Goal: Task Accomplishment & Management: Use online tool/utility

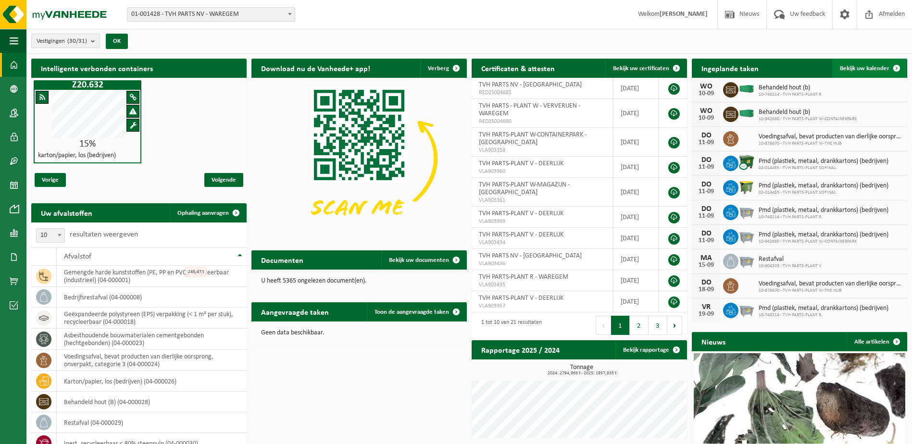
click at [899, 66] on span at bounding box center [896, 68] width 19 height 19
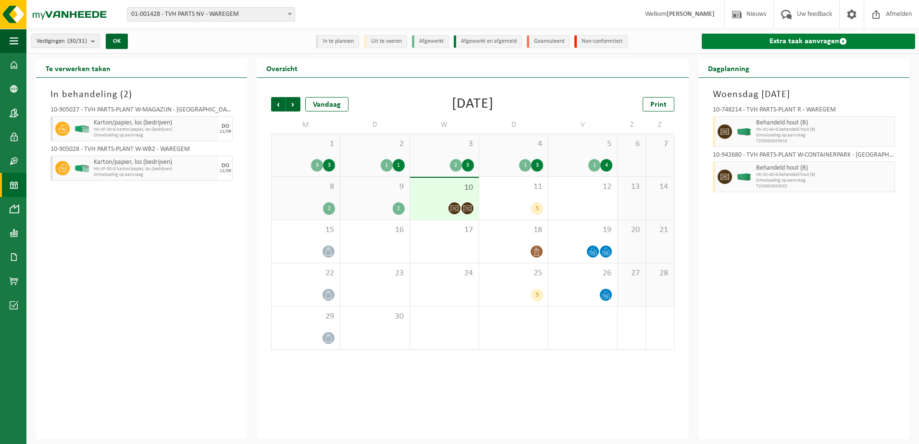
click at [844, 41] on span at bounding box center [844, 42] width 8 height 8
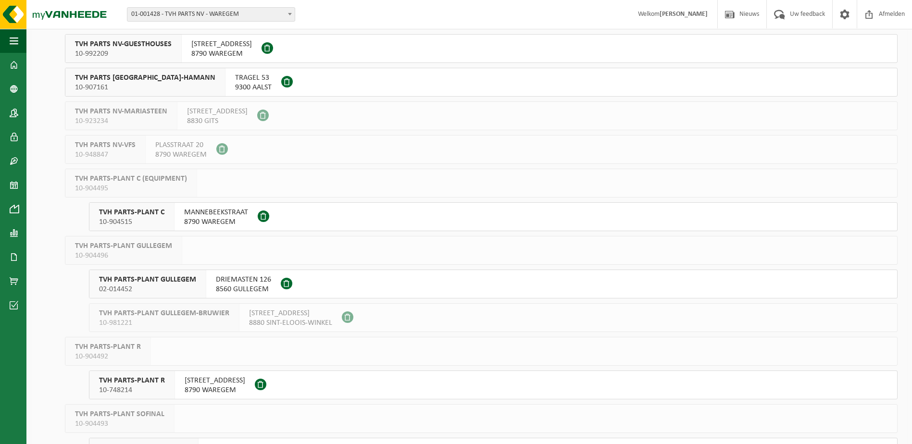
scroll to position [240, 0]
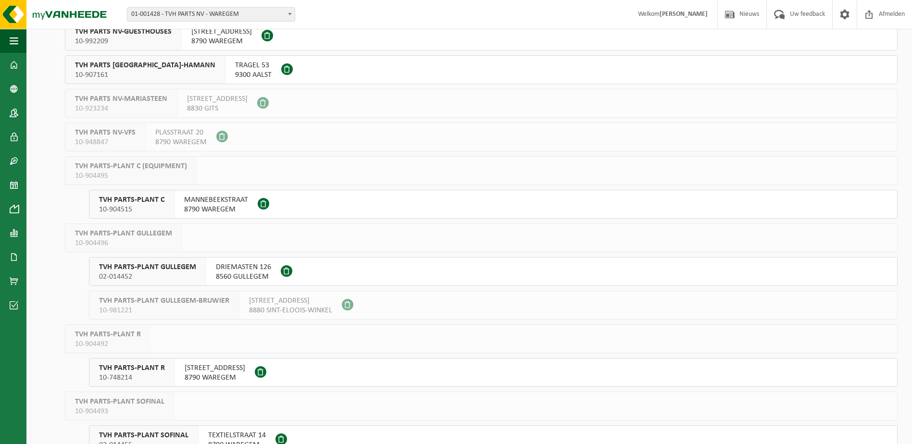
click at [153, 266] on span "TVH PARTS-PLANT GULLEGEM" at bounding box center [147, 268] width 97 height 10
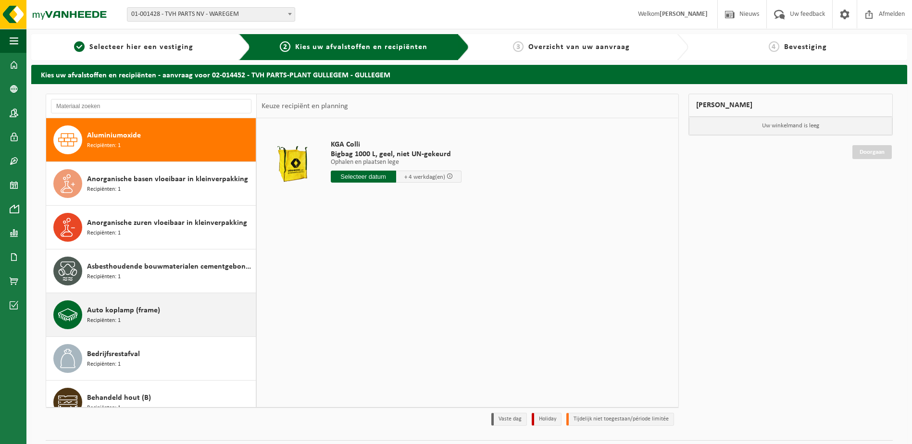
scroll to position [48, 0]
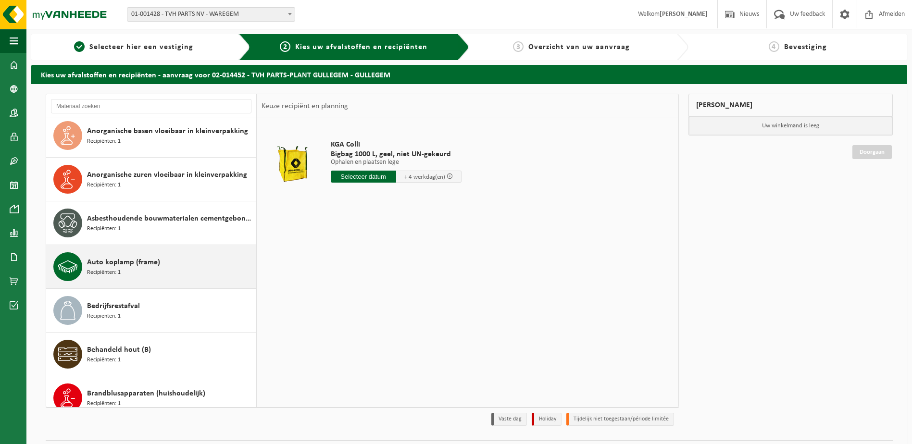
click at [202, 312] on div "Bedrijfsrestafval Recipiënten: 1" at bounding box center [170, 310] width 166 height 29
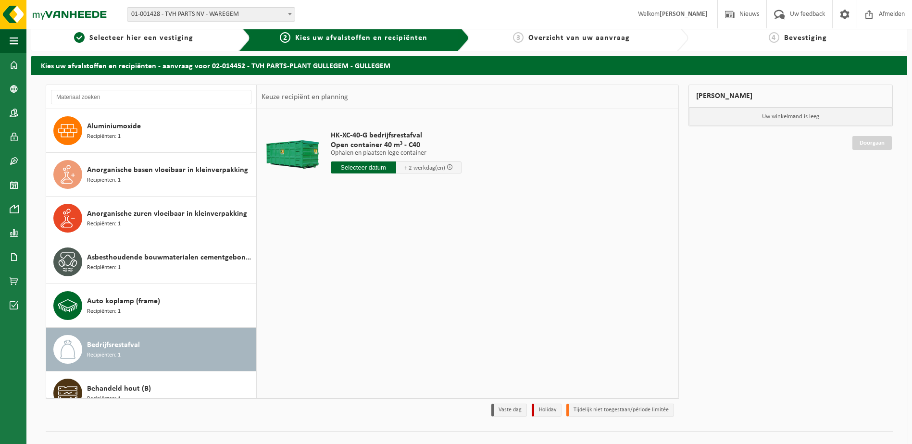
scroll to position [0, 0]
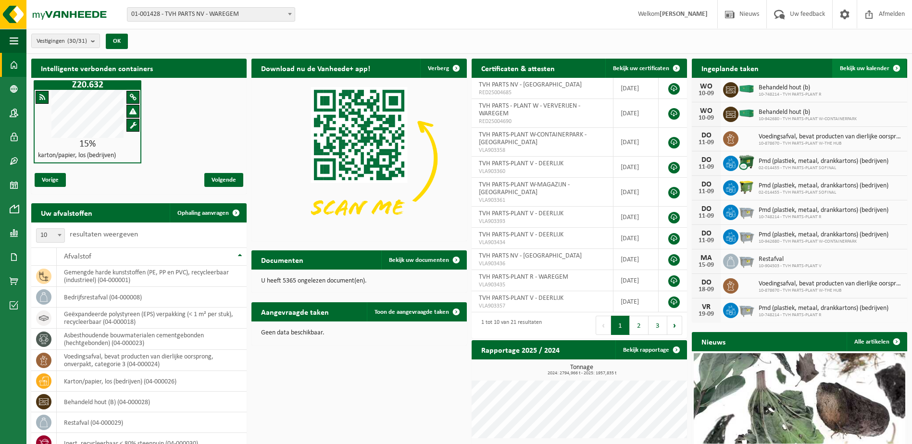
click at [727, 64] on span at bounding box center [896, 68] width 19 height 19
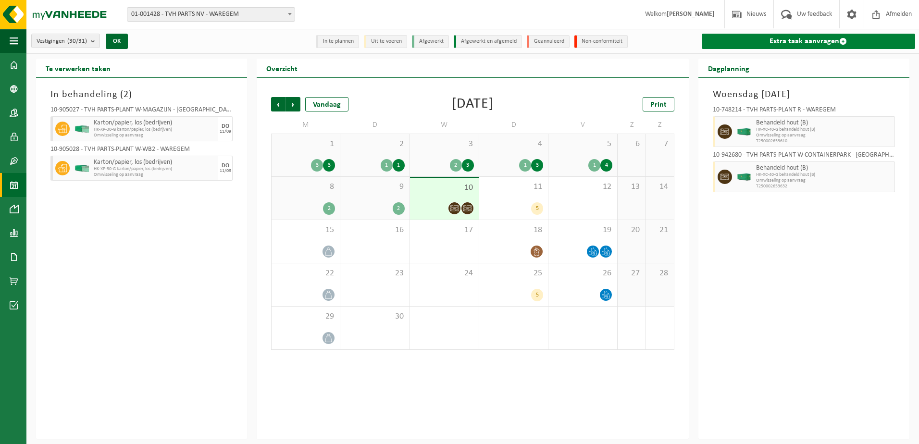
click at [844, 41] on span at bounding box center [844, 42] width 8 height 8
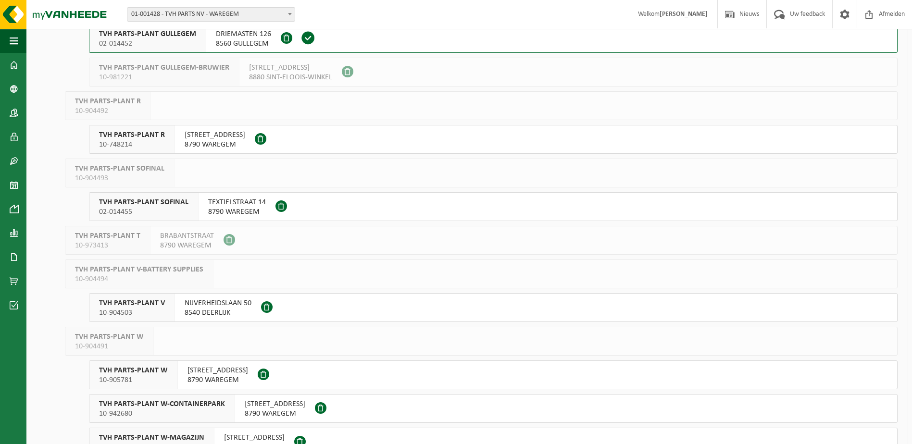
scroll to position [481, 0]
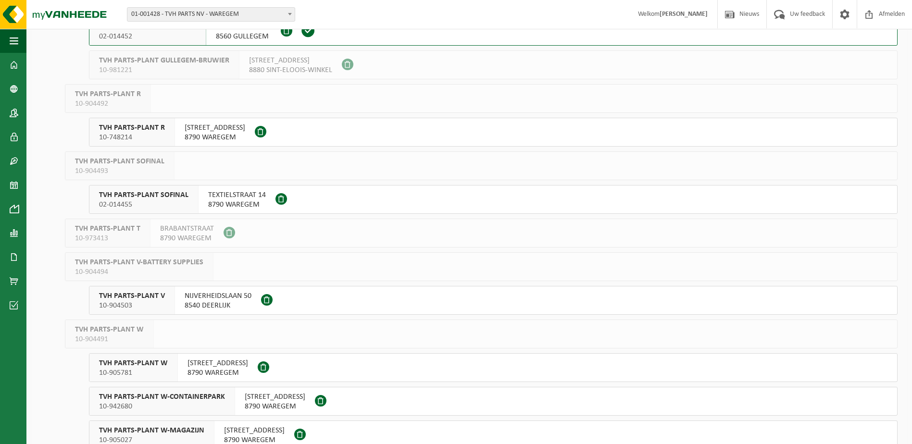
click at [182, 201] on span "02-014455" at bounding box center [143, 205] width 89 height 10
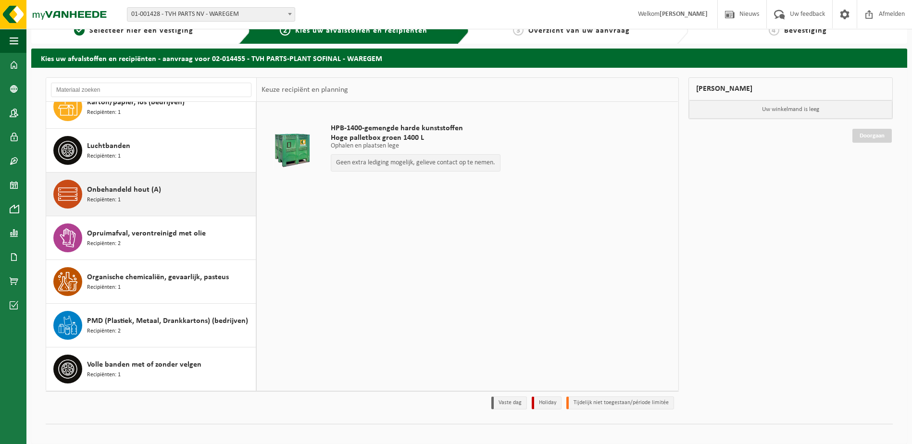
scroll to position [25, 0]
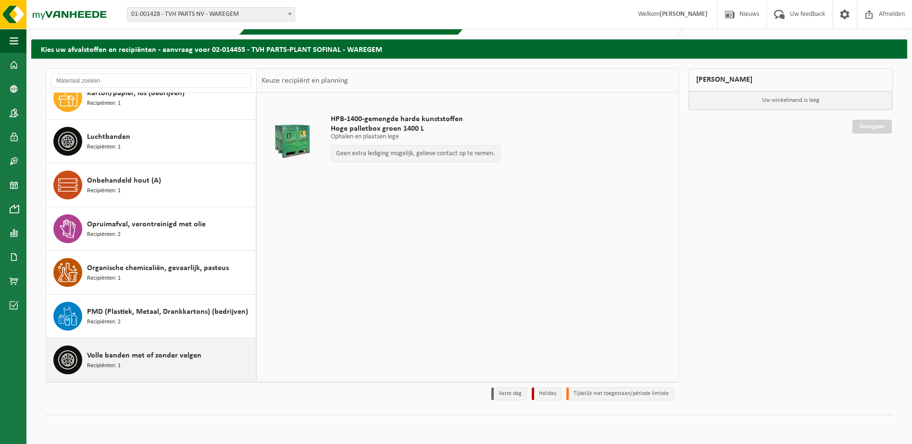
click at [130, 359] on span "Volle banden met of zonder velgen" at bounding box center [144, 356] width 114 height 12
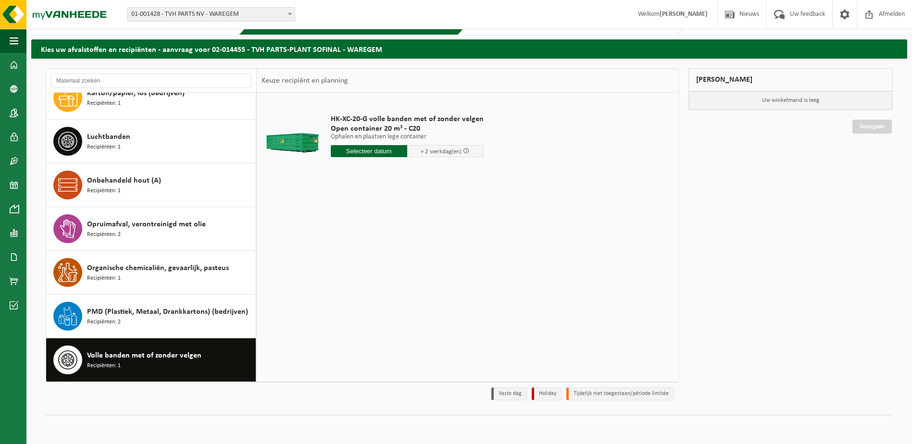
click at [384, 150] on input "text" at bounding box center [369, 151] width 76 height 12
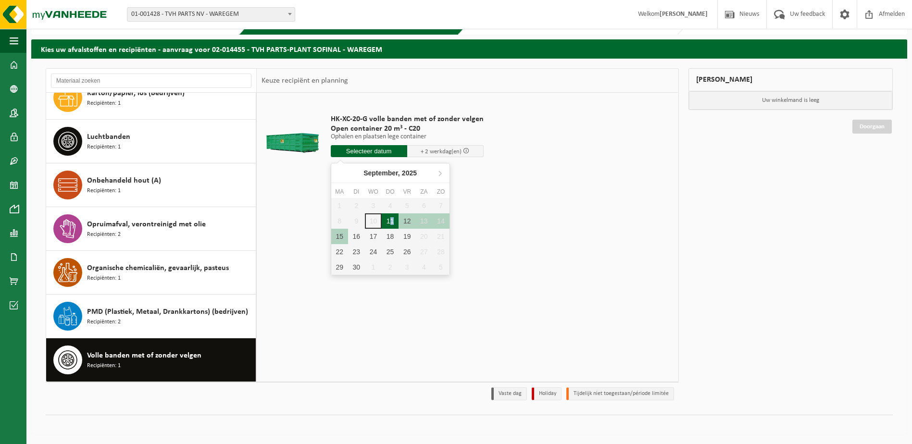
click at [391, 222] on div "11" at bounding box center [390, 221] width 17 height 15
type input "Van 2025-09-11"
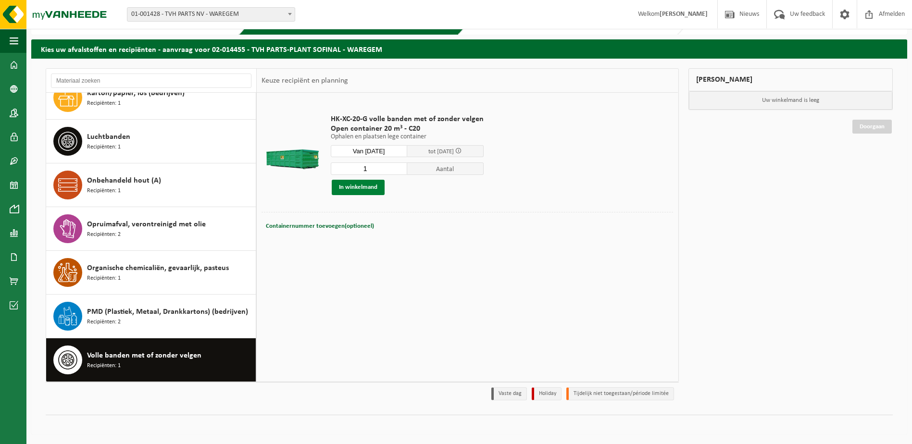
click at [371, 187] on button "In winkelmand" at bounding box center [358, 187] width 53 height 15
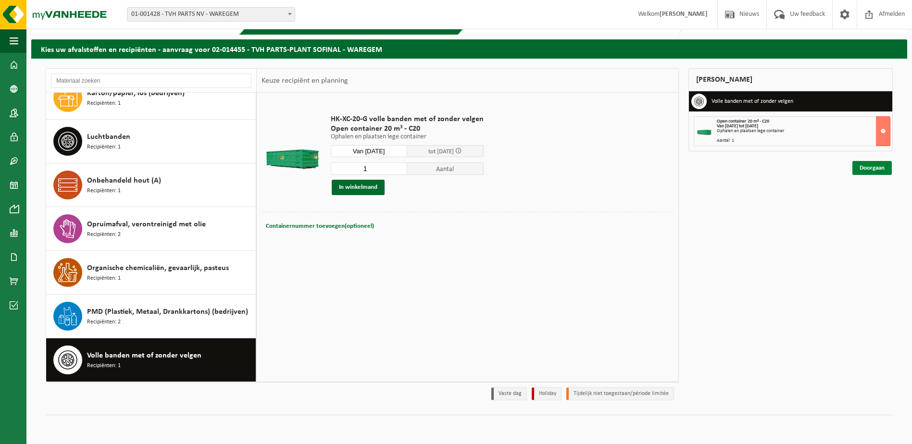
click at [865, 169] on link "Doorgaan" at bounding box center [872, 168] width 39 height 14
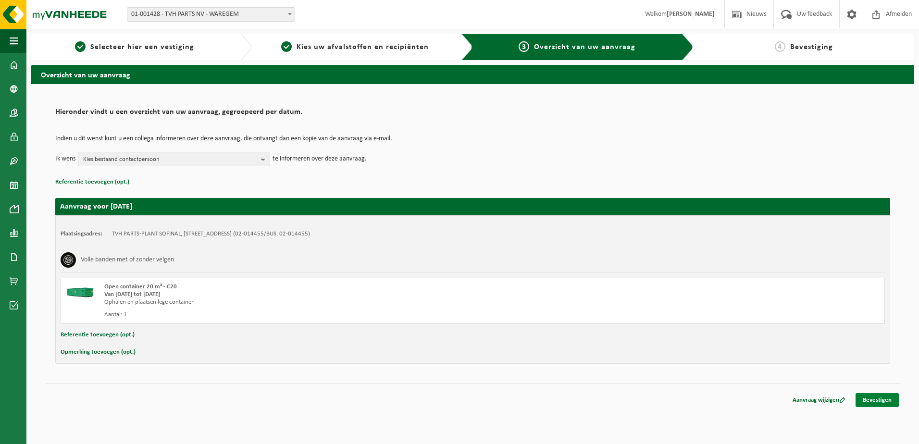
click at [880, 403] on link "Bevestigen" at bounding box center [877, 400] width 43 height 14
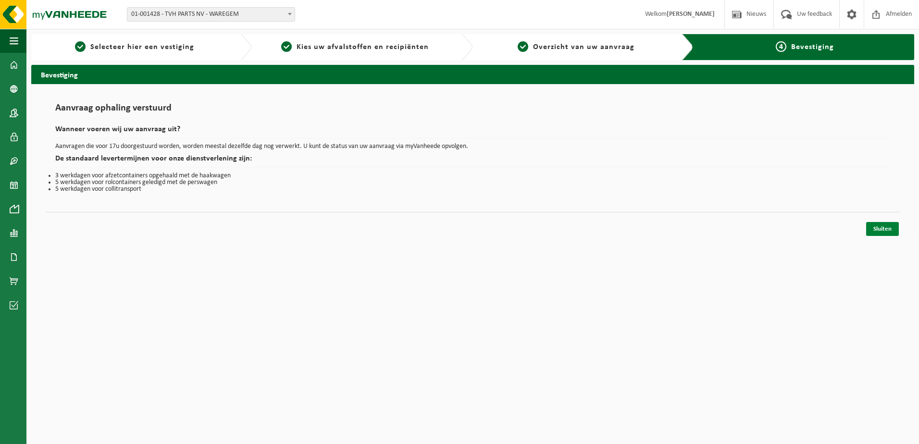
click at [885, 228] on link "Sluiten" at bounding box center [883, 229] width 33 height 14
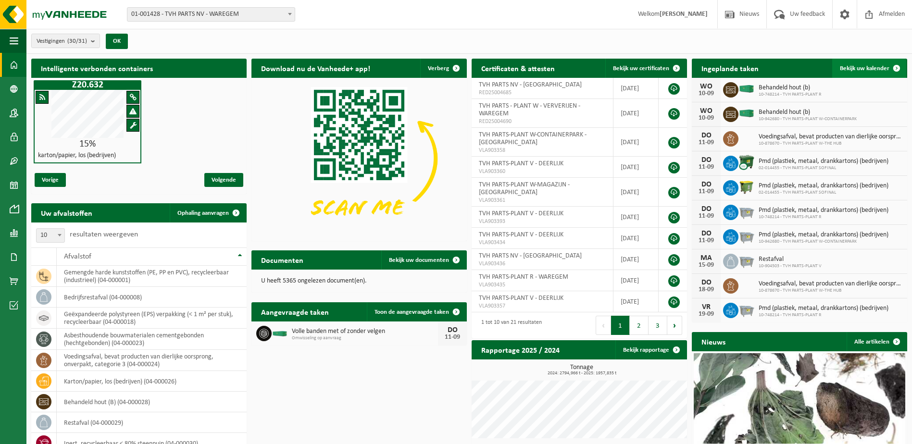
click at [895, 67] on span at bounding box center [896, 68] width 19 height 19
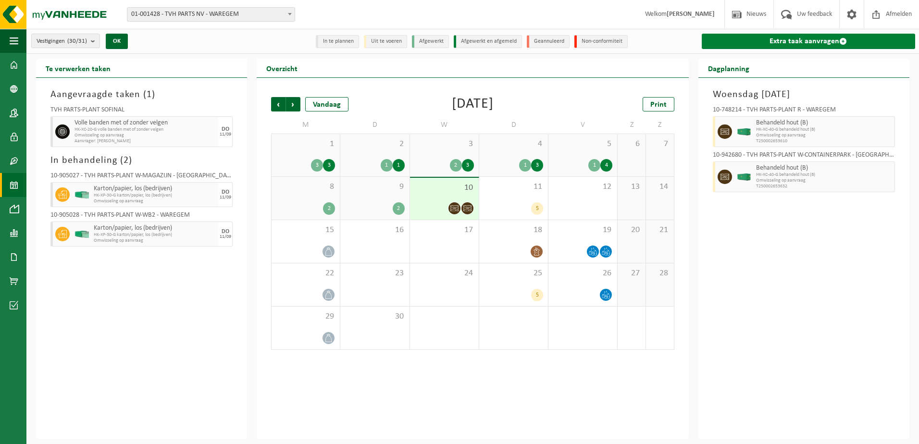
click at [843, 37] on link "Extra taak aanvragen" at bounding box center [809, 41] width 214 height 15
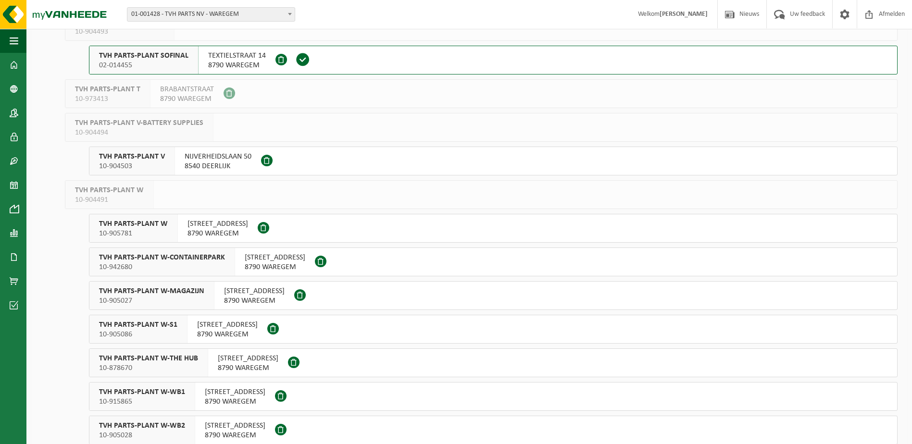
scroll to position [673, 0]
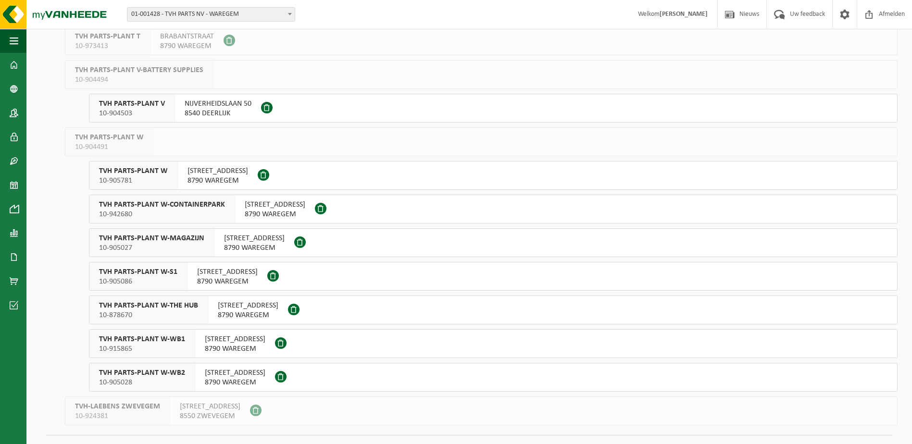
click at [166, 371] on span "TVH PARTS-PLANT W-WB2" at bounding box center [142, 373] width 86 height 10
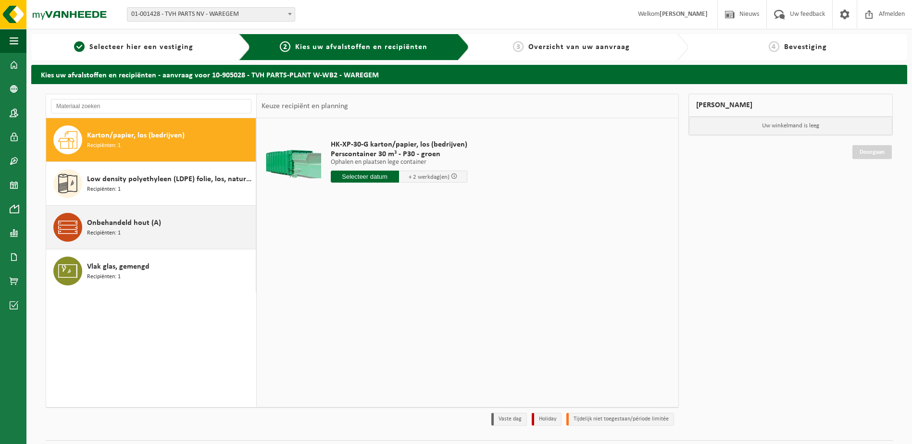
click at [111, 234] on span "Recipiënten: 1" at bounding box center [104, 233] width 34 height 9
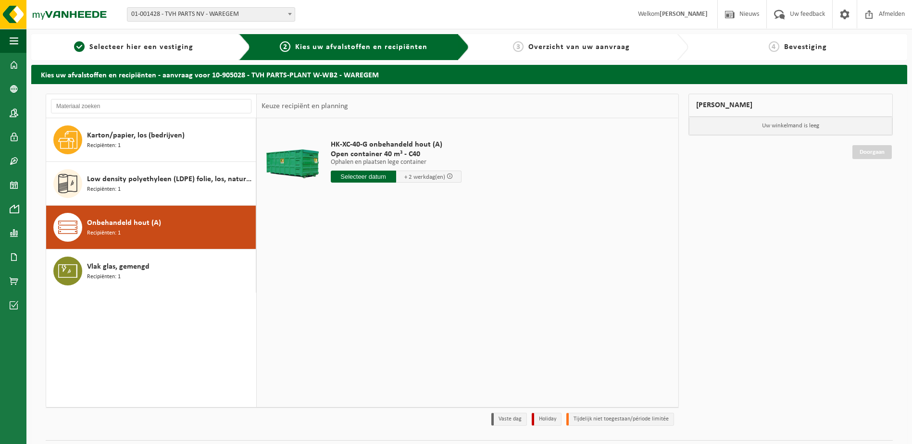
click at [346, 178] on input "text" at bounding box center [363, 177] width 65 height 12
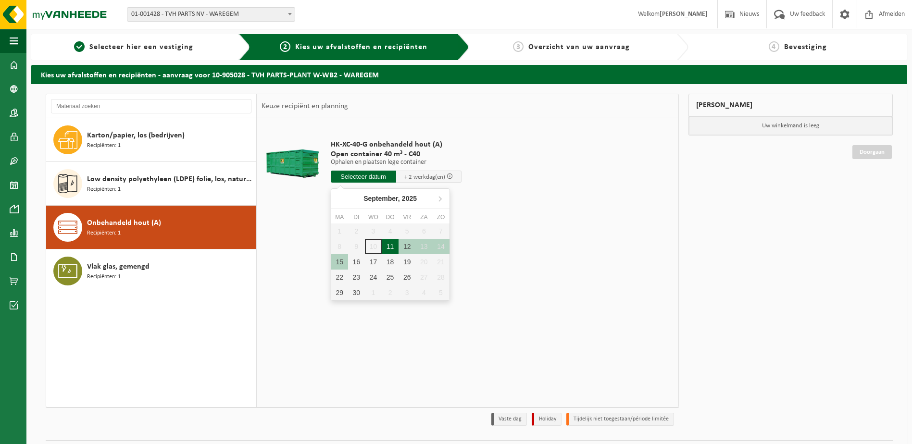
click at [393, 244] on div "11" at bounding box center [390, 246] width 17 height 15
type input "Van 2025-09-11"
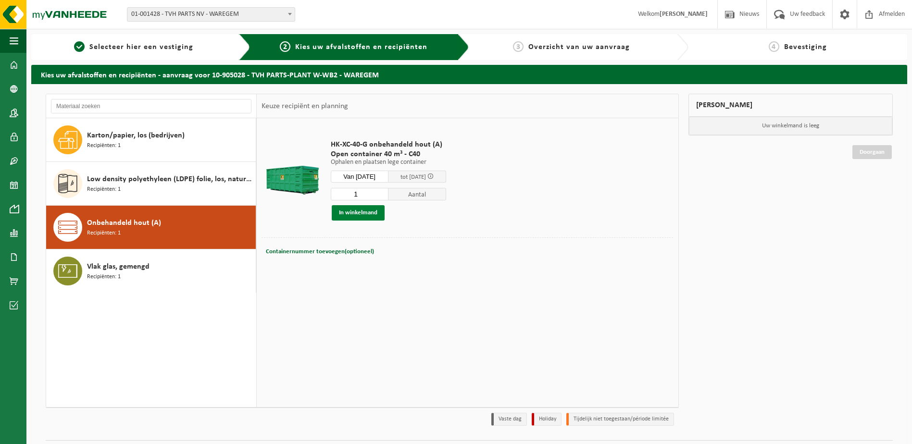
click at [355, 209] on button "In winkelmand" at bounding box center [358, 212] width 53 height 15
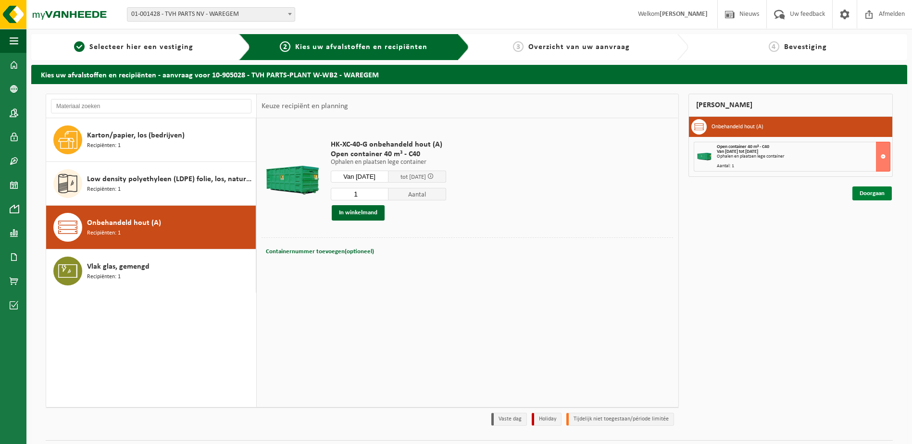
click at [879, 190] on link "Doorgaan" at bounding box center [872, 194] width 39 height 14
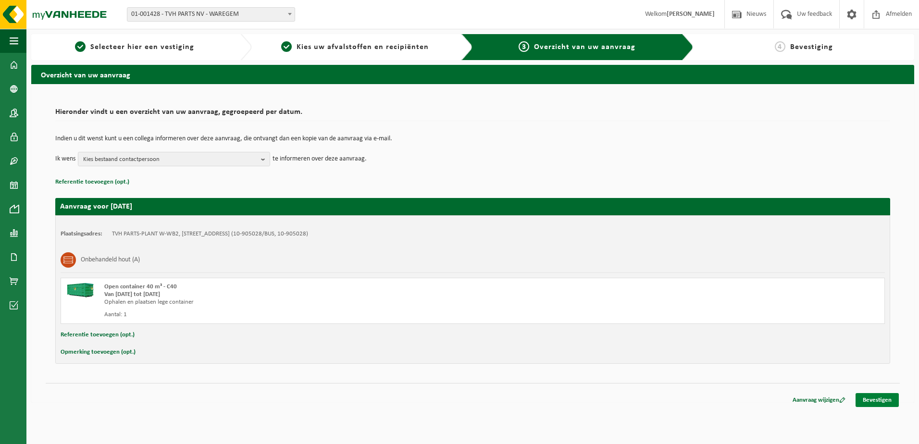
click at [882, 397] on link "Bevestigen" at bounding box center [877, 400] width 43 height 14
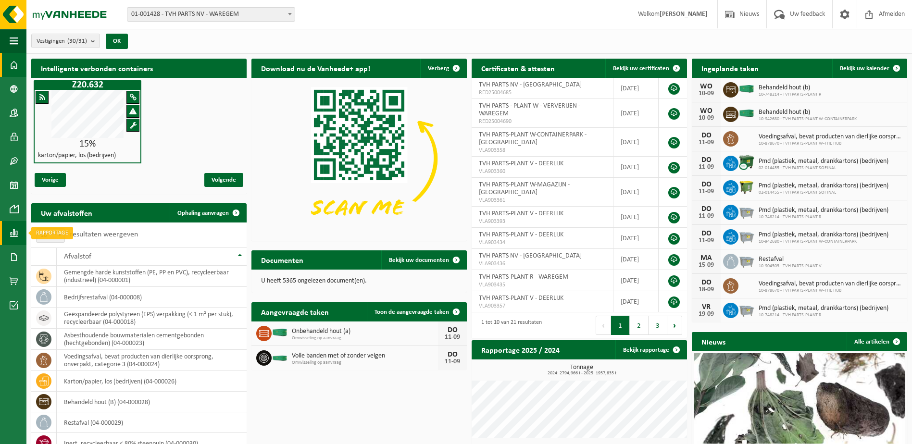
click at [16, 234] on span at bounding box center [14, 233] width 9 height 24
click at [67, 233] on span "In grafiekvorm" at bounding box center [77, 233] width 43 height 18
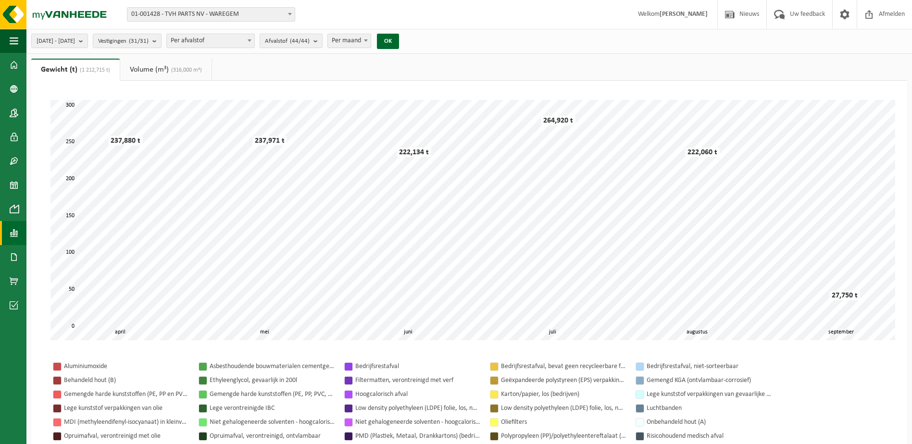
click at [368, 40] on b at bounding box center [366, 40] width 4 height 2
select select "3"
click at [410, 34] on div "[DATE] - [DATE] Huidige maand Vorige maand Laatste 6 maanden Huidig jaar Vorig …" at bounding box center [217, 41] width 383 height 21
drag, startPoint x: 416, startPoint y: 34, endPoint x: 407, endPoint y: 39, distance: 10.1
click at [399, 39] on button "OK" at bounding box center [388, 41] width 22 height 15
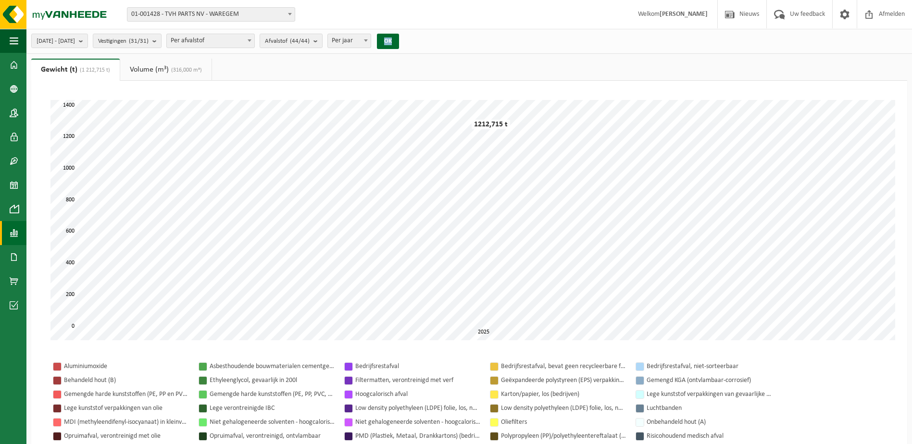
click at [254, 38] on span at bounding box center [250, 40] width 10 height 13
click at [322, 40] on b "submit" at bounding box center [318, 40] width 9 height 13
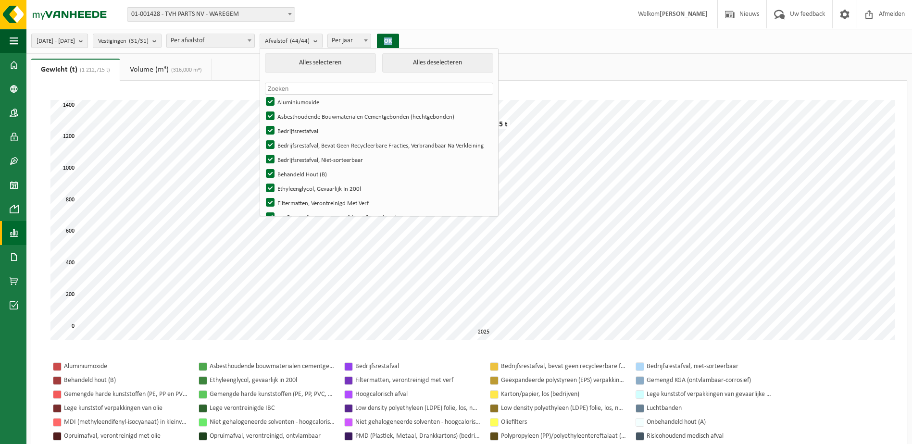
click at [88, 42] on b "submit" at bounding box center [83, 40] width 9 height 13
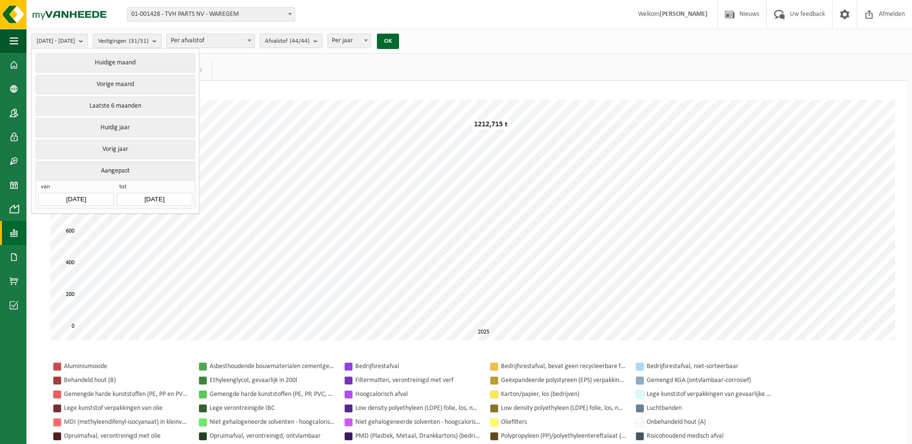
click at [98, 194] on input "2025-04-01" at bounding box center [75, 199] width 75 height 13
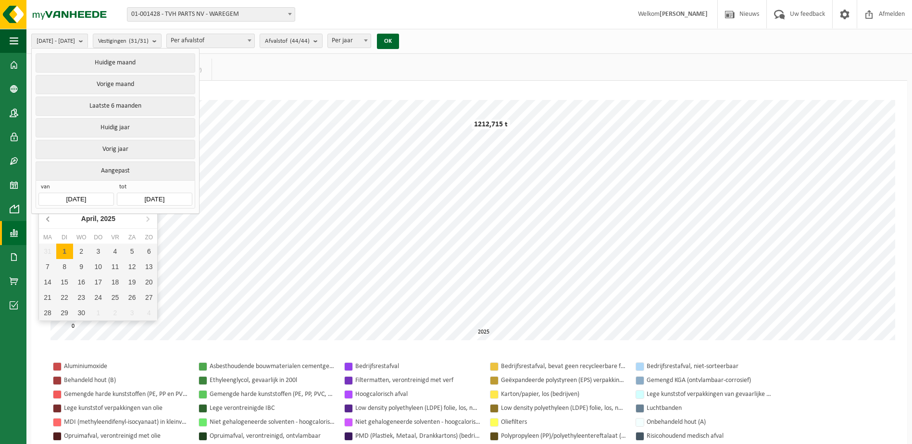
click at [44, 218] on icon at bounding box center [48, 218] width 15 height 15
click at [46, 218] on icon at bounding box center [48, 218] width 15 height 15
click at [47, 218] on icon at bounding box center [48, 218] width 15 height 15
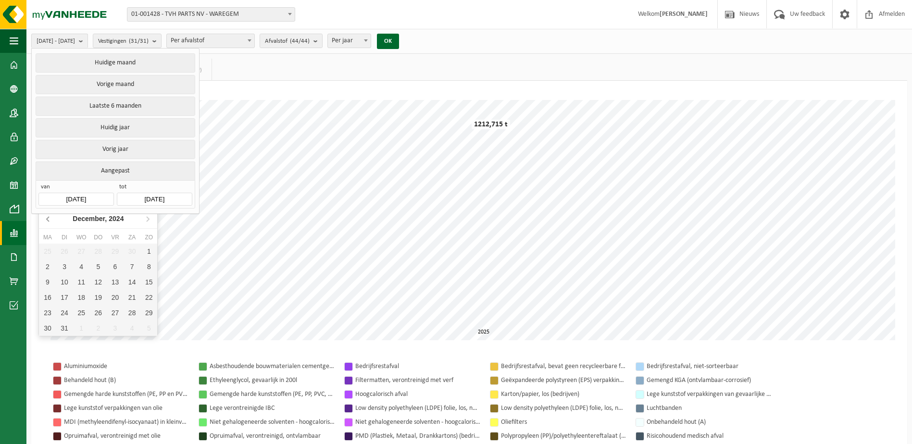
click at [47, 218] on icon at bounding box center [48, 218] width 15 height 15
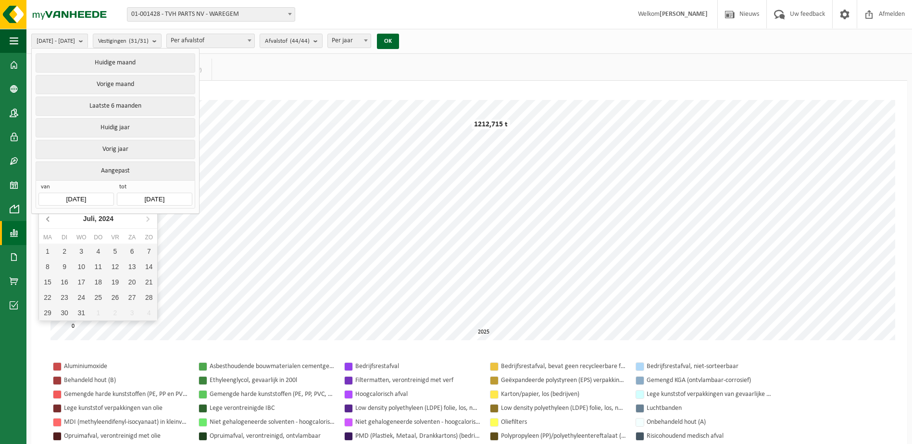
click at [47, 218] on icon at bounding box center [48, 218] width 15 height 15
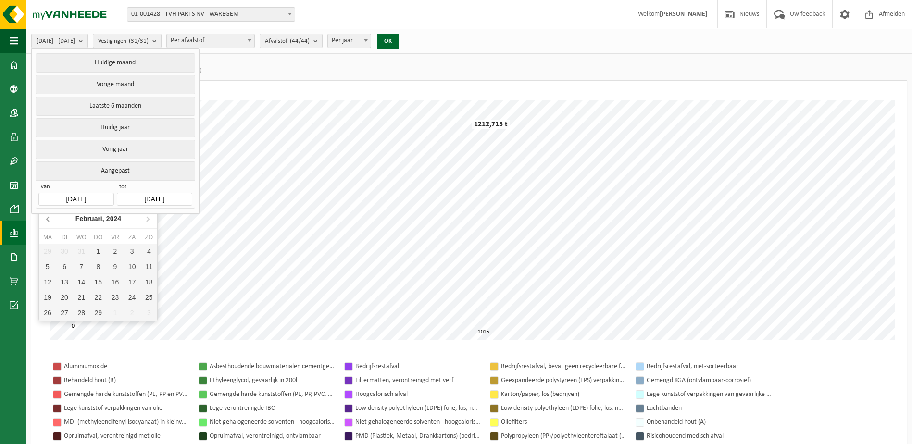
click at [47, 218] on icon at bounding box center [48, 218] width 15 height 15
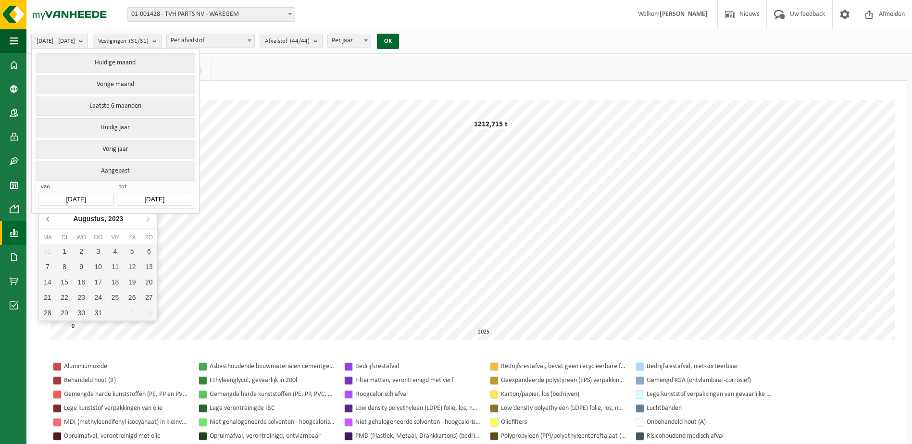
click at [47, 218] on icon at bounding box center [48, 218] width 15 height 15
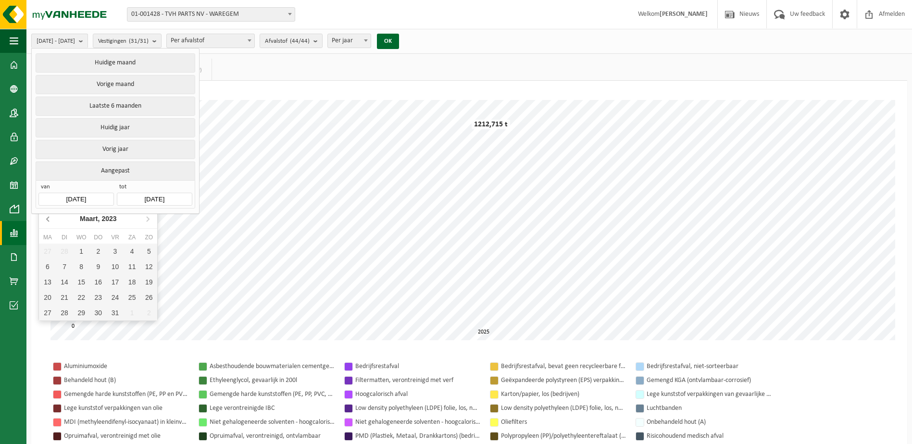
click at [47, 218] on icon at bounding box center [48, 218] width 15 height 15
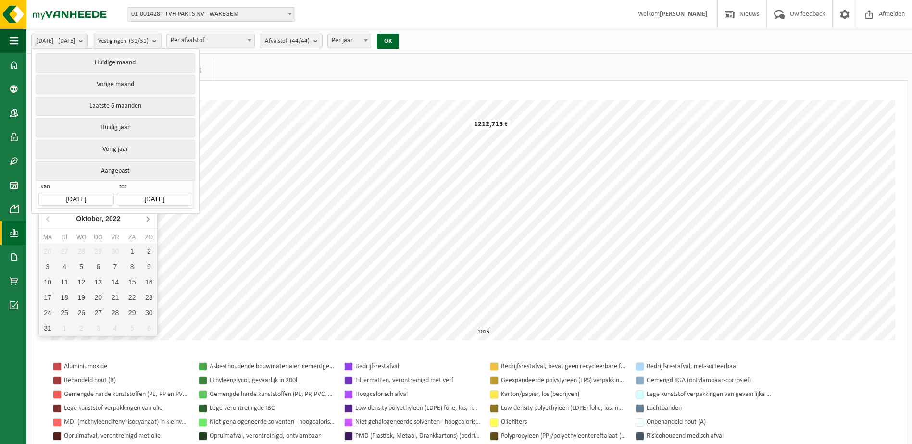
click at [151, 220] on icon at bounding box center [147, 218] width 15 height 15
click at [148, 248] on div "1" at bounding box center [148, 251] width 17 height 15
type input "2023-01-01"
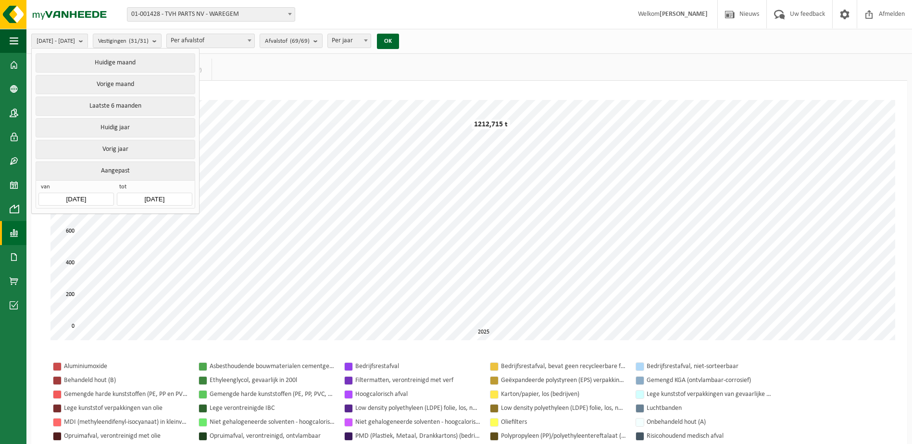
click at [177, 197] on input "2025-09-10" at bounding box center [154, 199] width 75 height 13
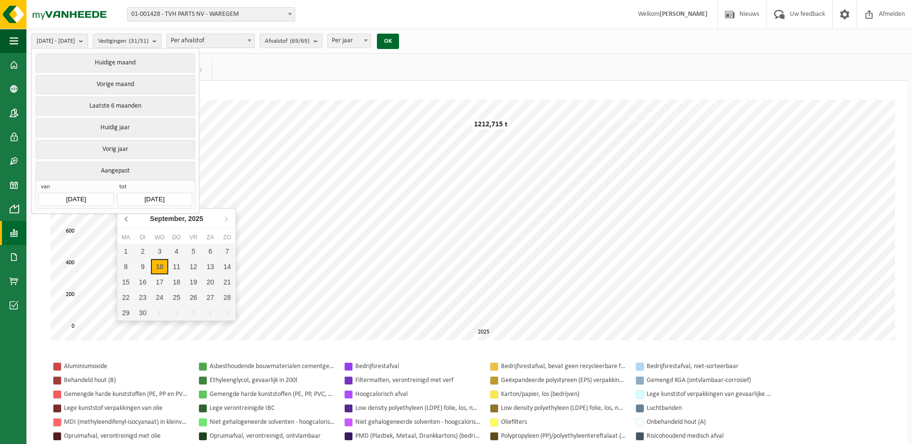
click at [126, 217] on icon at bounding box center [126, 218] width 15 height 15
click at [128, 327] on div "30" at bounding box center [125, 328] width 17 height 15
type input "[DATE]"
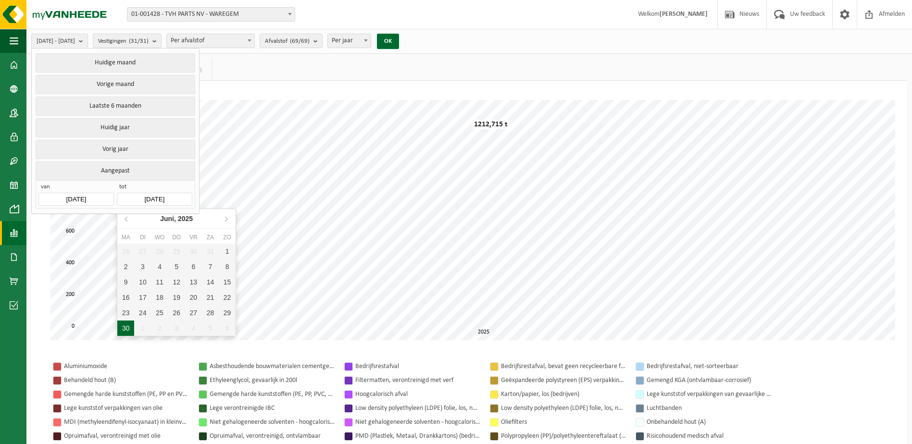
type input "2023-01-01"
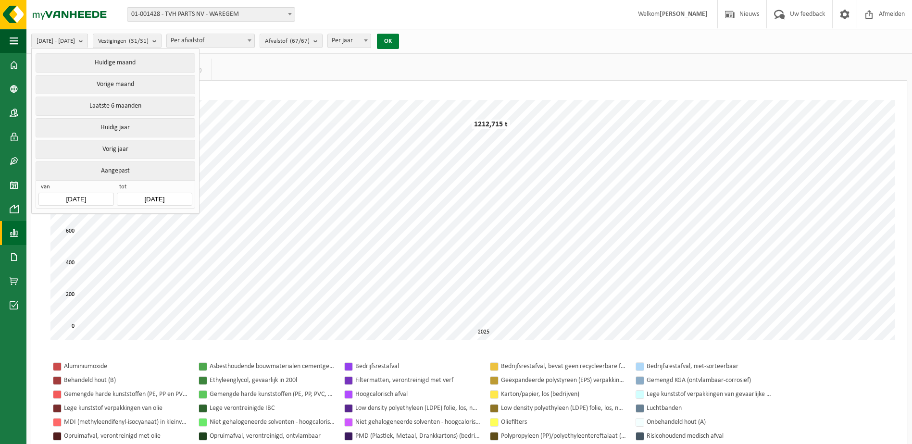
click at [399, 39] on button "OK" at bounding box center [388, 41] width 22 height 15
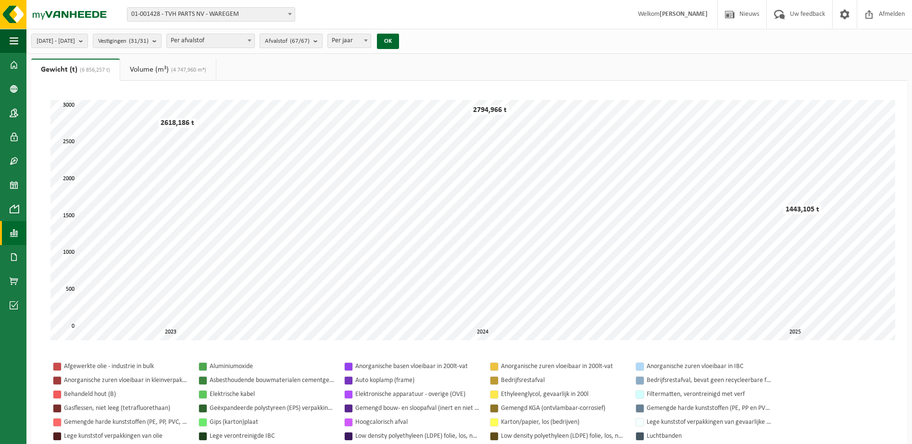
click at [322, 39] on b "submit" at bounding box center [318, 40] width 9 height 13
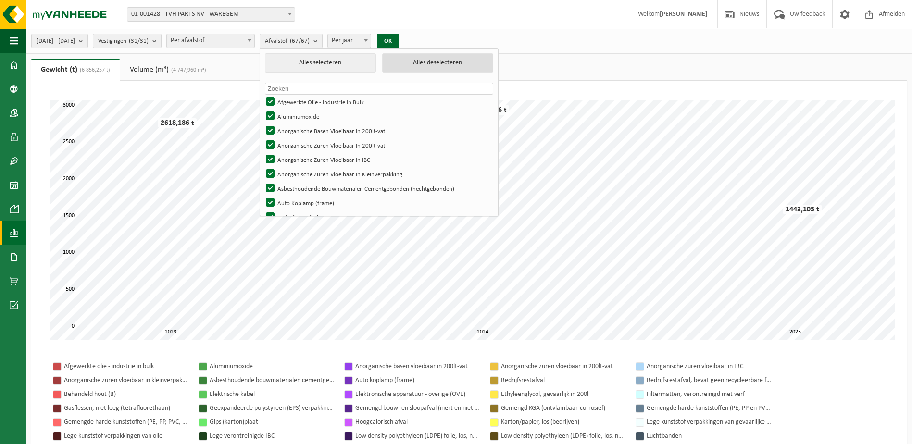
click at [455, 63] on button "Alles deselecteren" at bounding box center [437, 62] width 111 height 19
checkbox input "false"
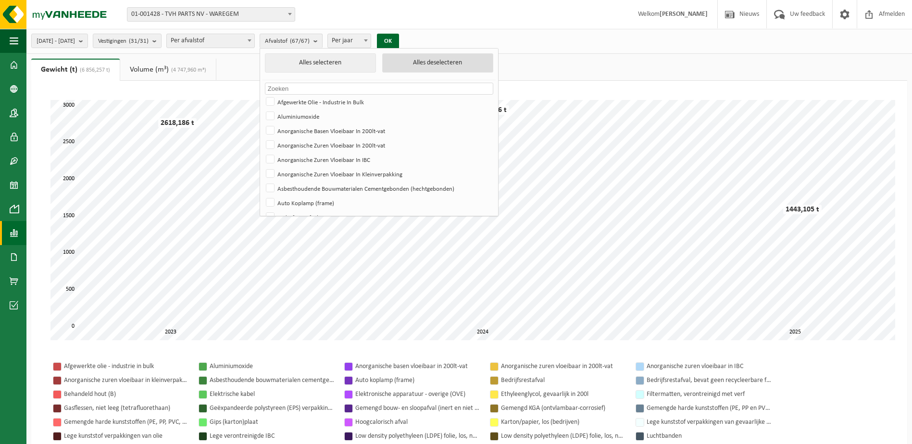
checkbox input "false"
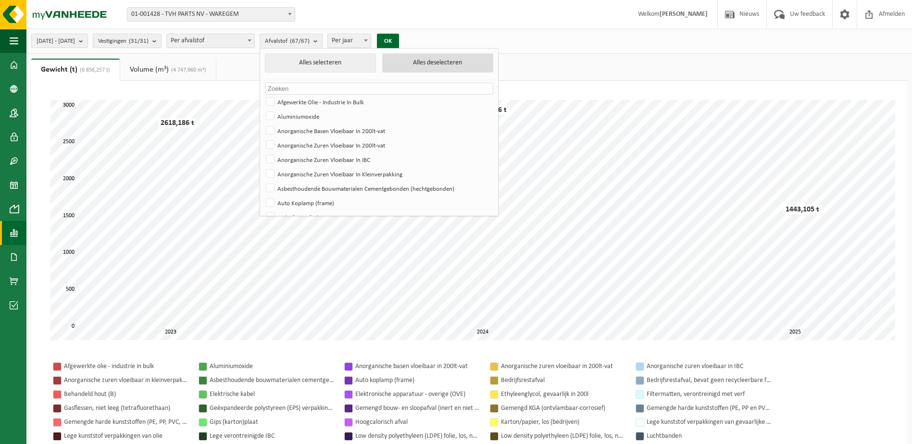
checkbox input "false"
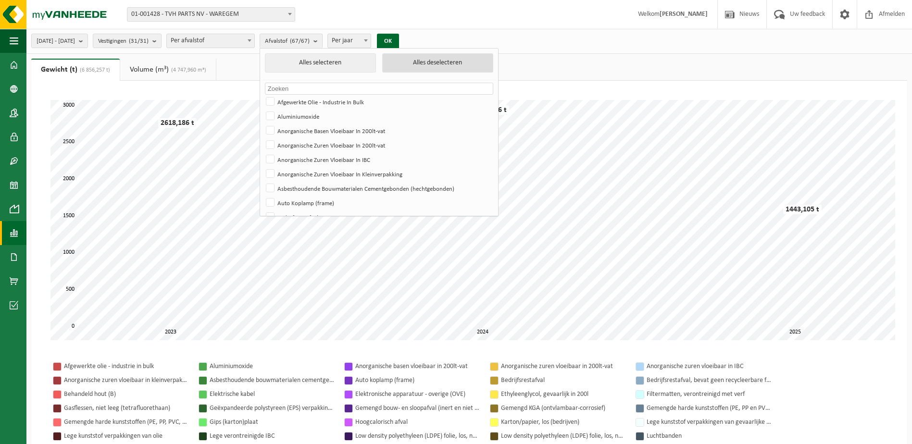
checkbox input "false"
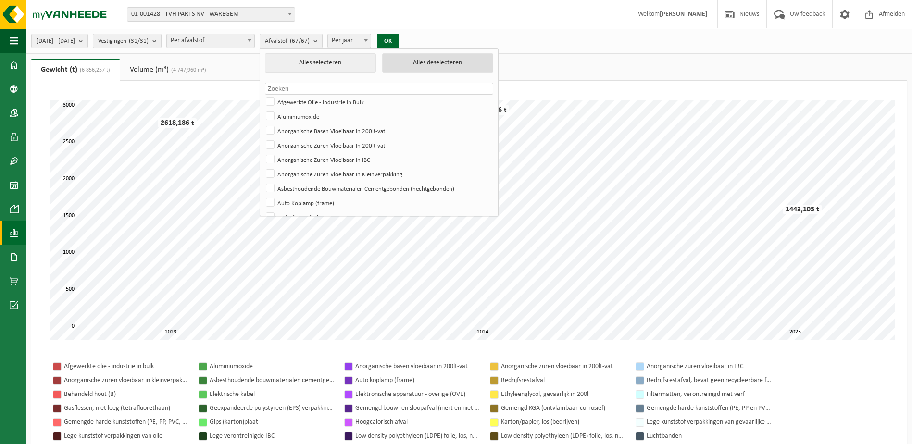
checkbox input "false"
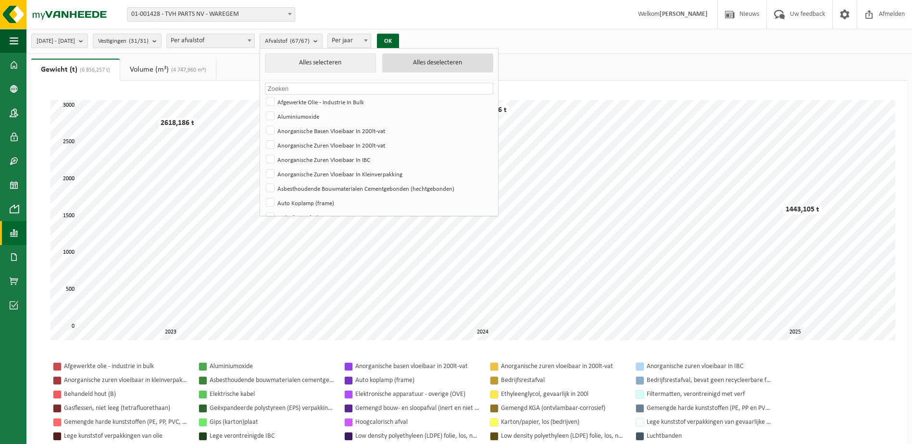
checkbox input "false"
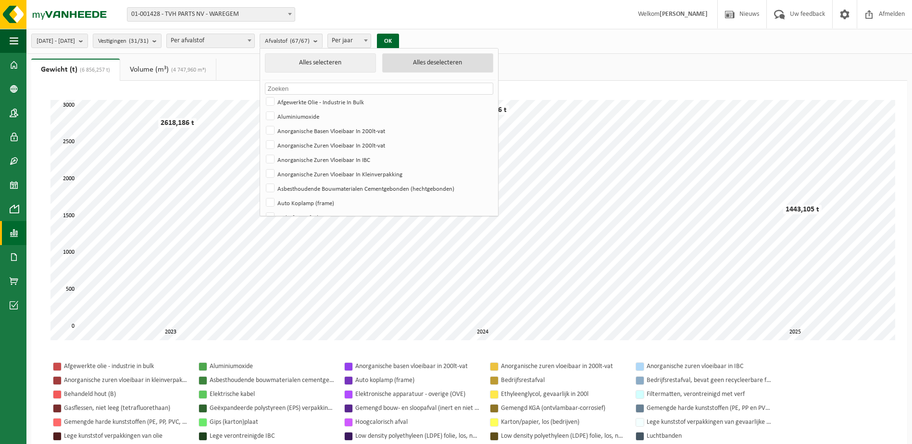
checkbox input "false"
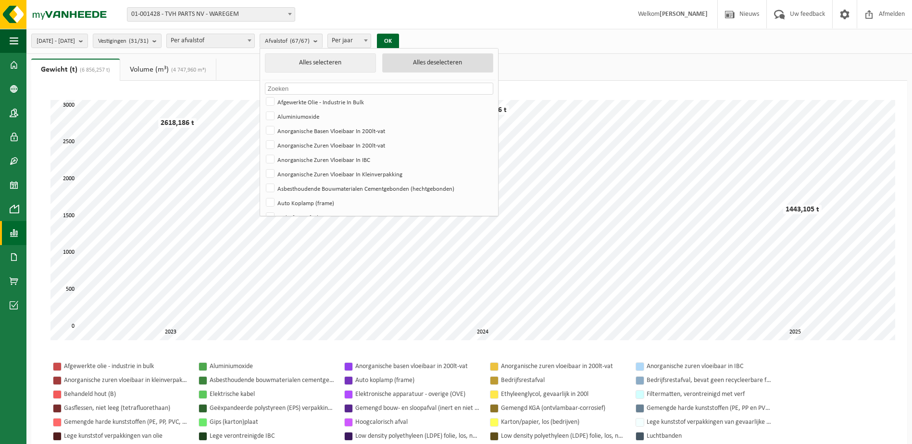
checkbox input "false"
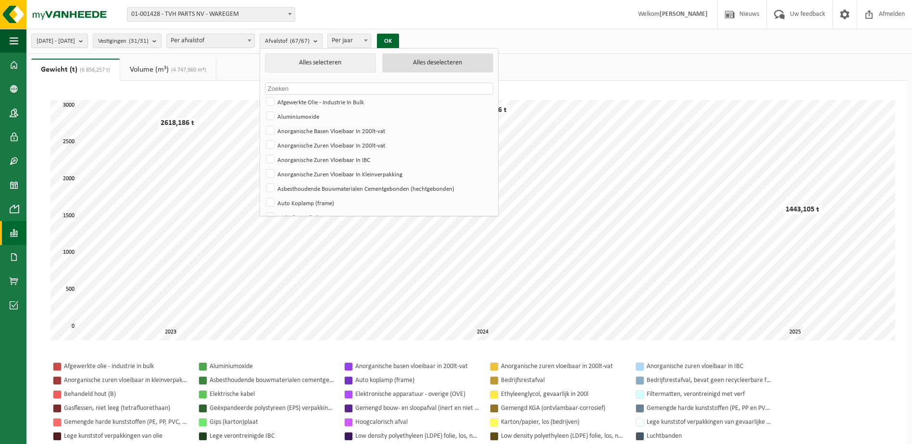
checkbox input "false"
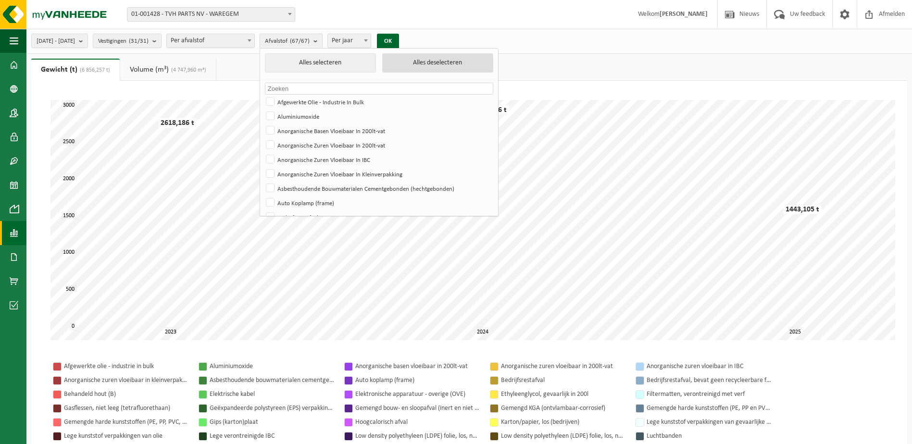
checkbox input "false"
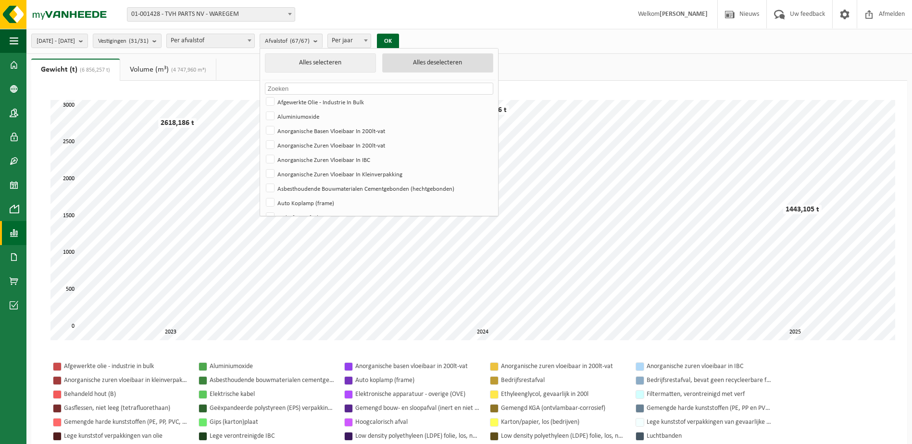
checkbox input "false"
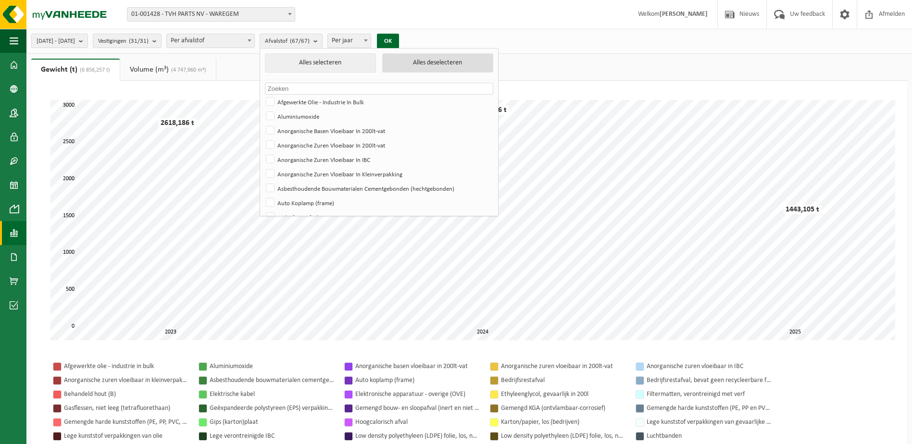
checkbox input "false"
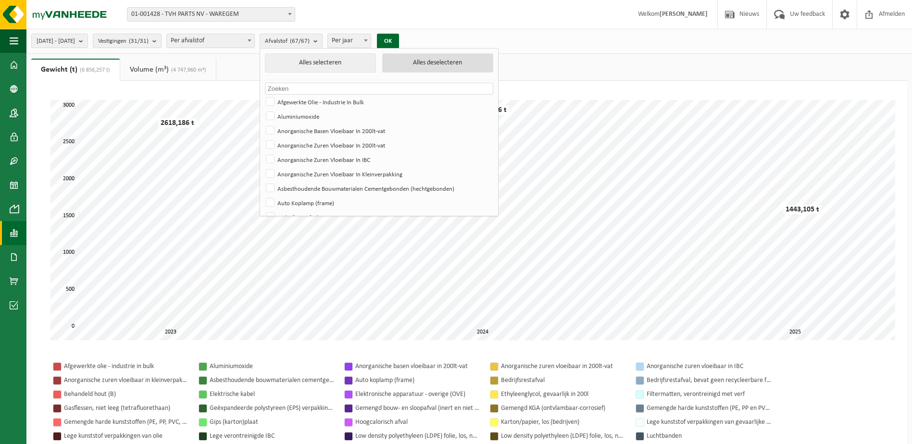
checkbox input "false"
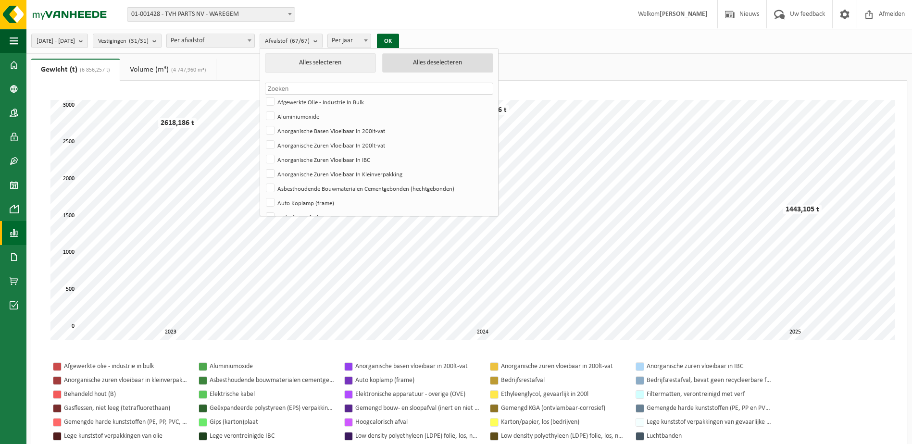
checkbox input "false"
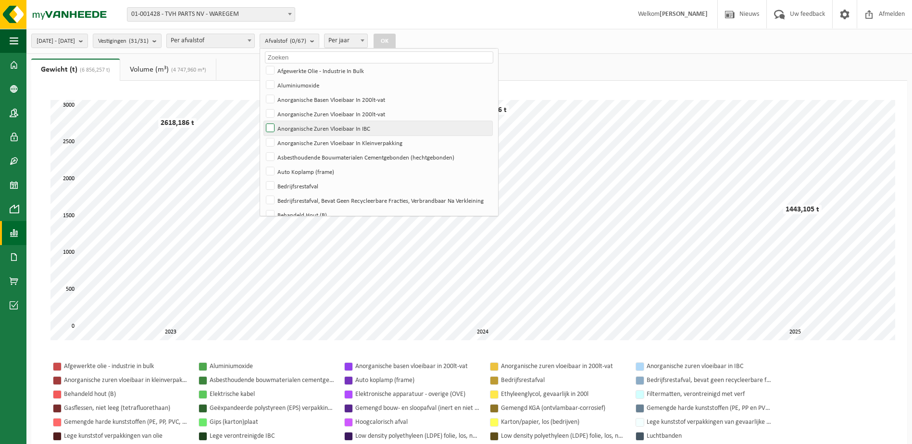
scroll to position [48, 0]
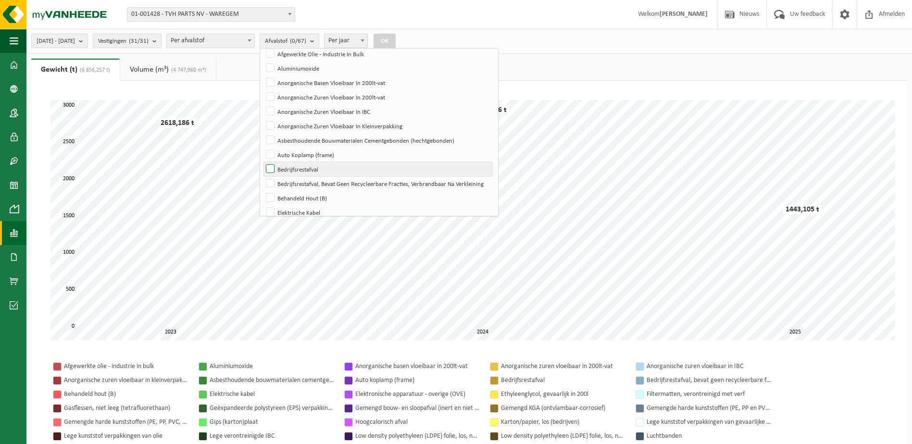
click at [295, 166] on label "Bedrijfsrestafval" at bounding box center [378, 169] width 228 height 14
click at [263, 162] on input "Bedrijfsrestafval" at bounding box center [262, 162] width 0 height 0
checkbox input "true"
click at [297, 185] on label "Bedrijfsrestafval, Bevat Geen Recycleerbare Fracties, Verbrandbaar Na Verkleini…" at bounding box center [378, 183] width 228 height 14
click at [263, 176] on input "Bedrijfsrestafval, Bevat Geen Recycleerbare Fracties, Verbrandbaar Na Verkleini…" at bounding box center [262, 176] width 0 height 0
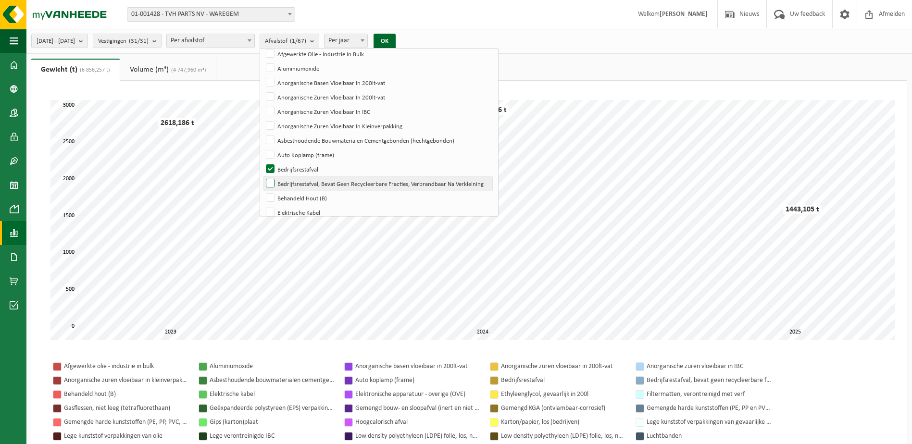
checkbox input "true"
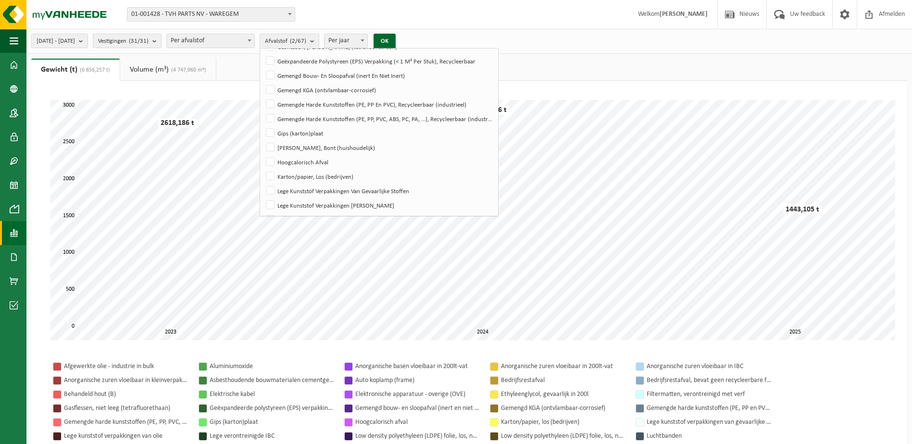
scroll to position [289, 0]
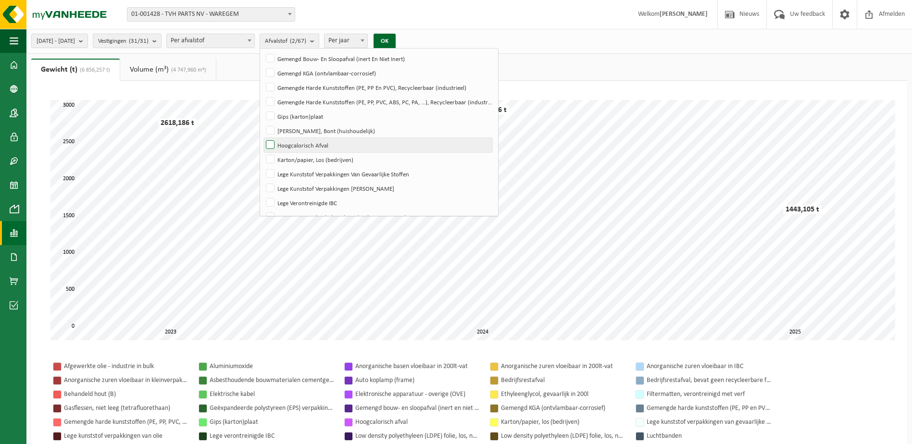
drag, startPoint x: 295, startPoint y: 141, endPoint x: 297, endPoint y: 146, distance: 5.4
click at [296, 144] on label "Hoogcalorisch Afval" at bounding box center [378, 145] width 228 height 14
click at [263, 138] on input "Hoogcalorisch Afval" at bounding box center [262, 138] width 0 height 0
checkbox input "true"
click at [396, 38] on button "OK" at bounding box center [385, 41] width 22 height 15
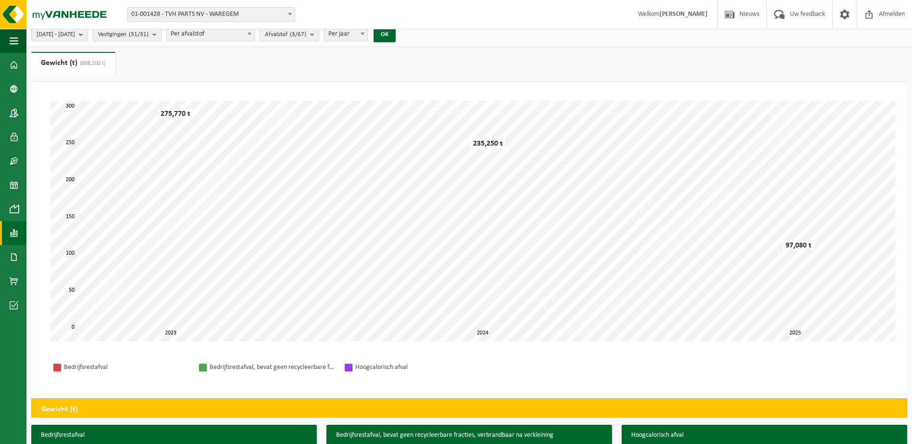
scroll to position [0, 0]
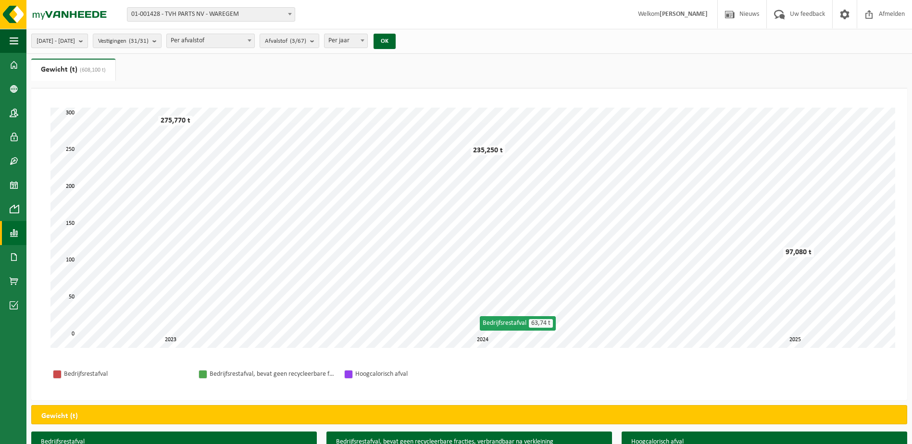
click at [88, 41] on b "submit" at bounding box center [83, 40] width 9 height 13
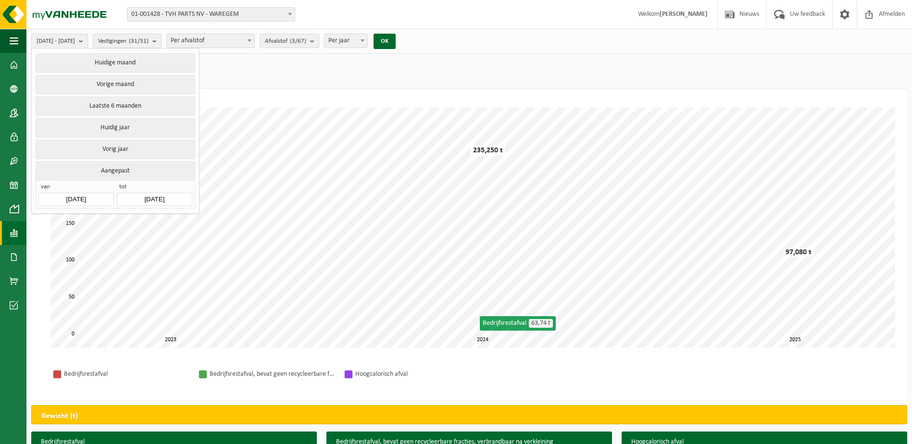
click at [184, 198] on input "[DATE]" at bounding box center [154, 199] width 75 height 13
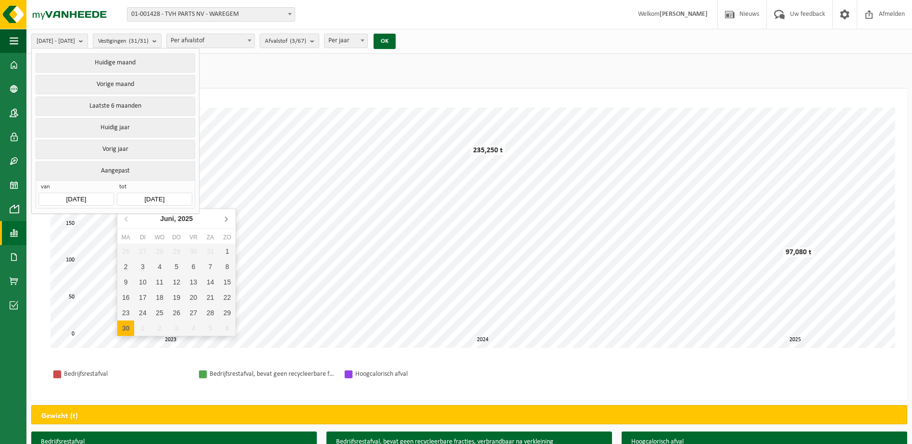
click at [227, 219] on icon at bounding box center [226, 219] width 2 height 5
click at [229, 315] on div "31" at bounding box center [227, 312] width 17 height 15
type input "2025-08-31"
type input "2023-01-01"
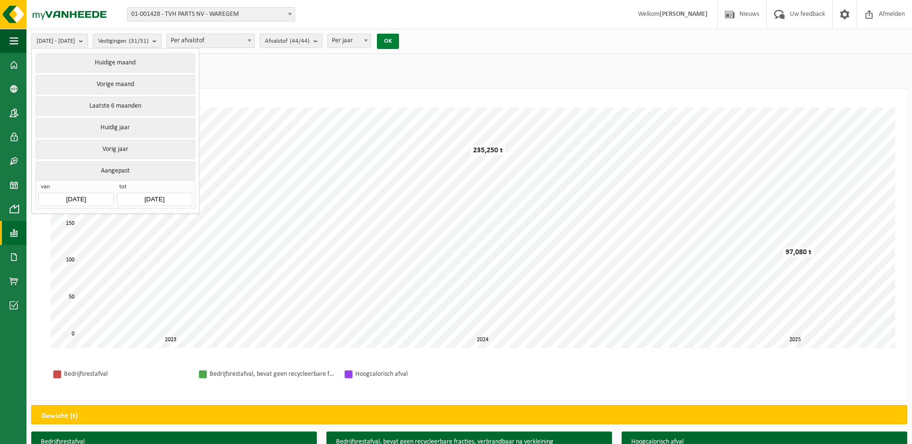
click at [399, 38] on button "OK" at bounding box center [388, 41] width 22 height 15
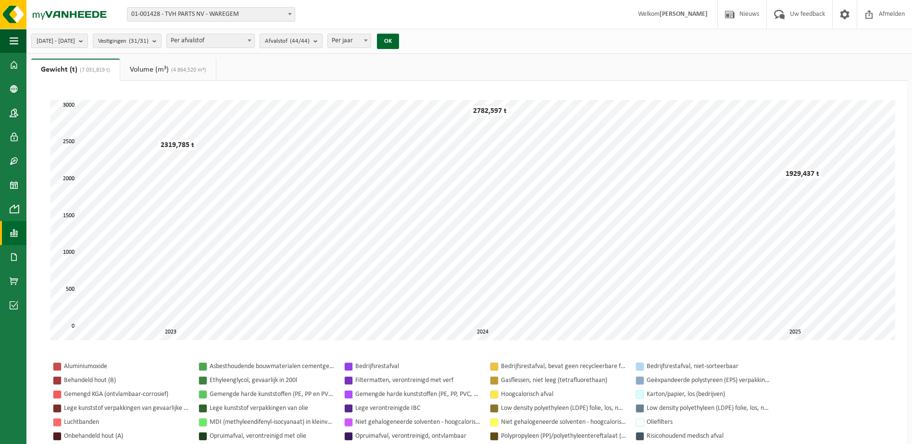
click at [322, 39] on b "submit" at bounding box center [318, 40] width 9 height 13
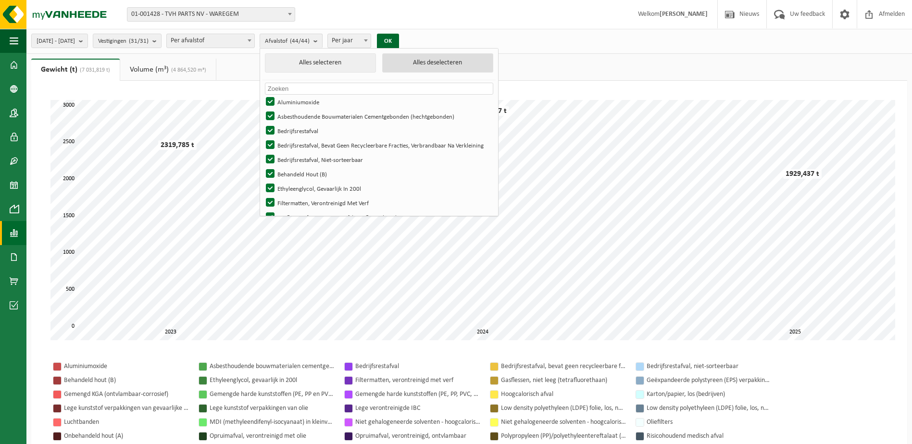
click at [442, 64] on button "Alles deselecteren" at bounding box center [437, 62] width 111 height 19
checkbox input "false"
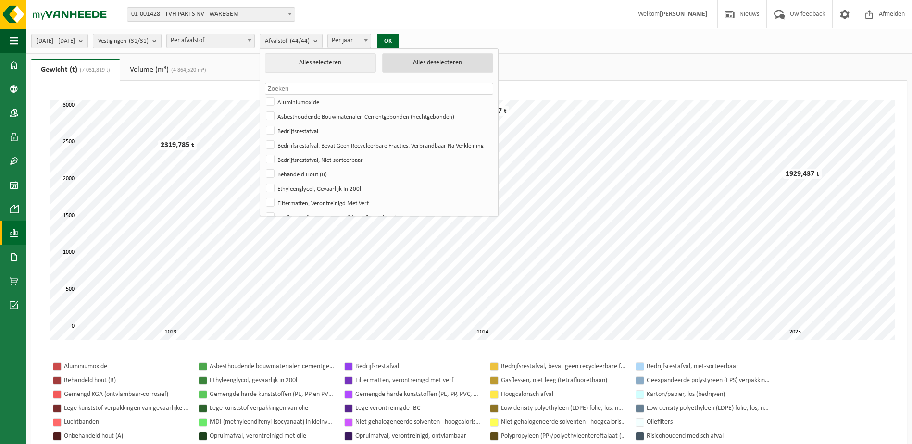
checkbox input "false"
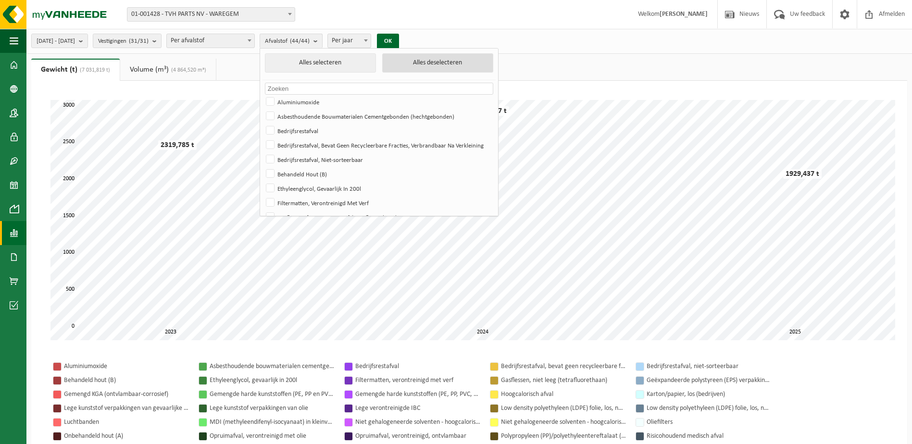
checkbox input "false"
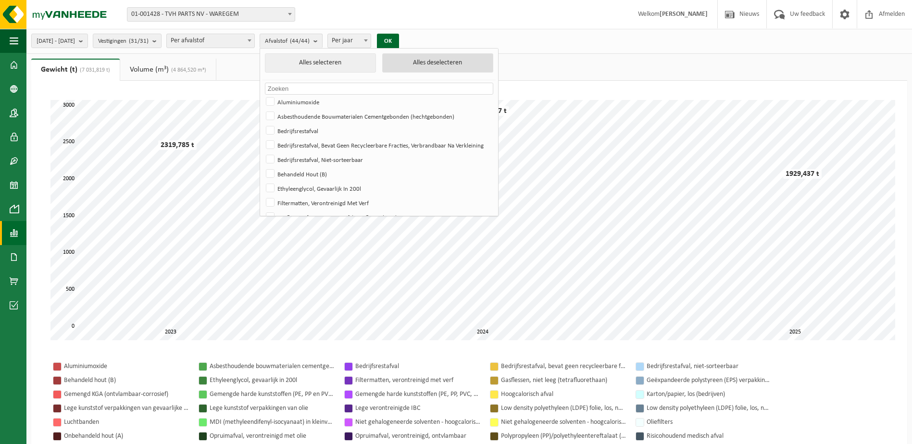
checkbox input "false"
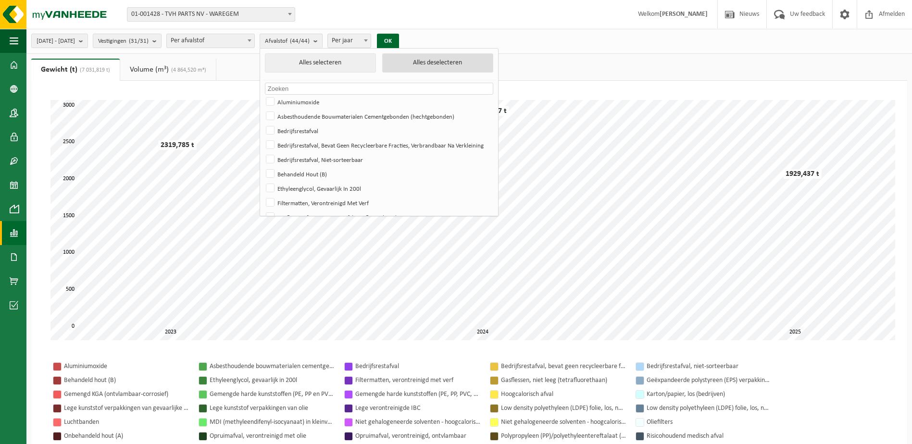
checkbox input "false"
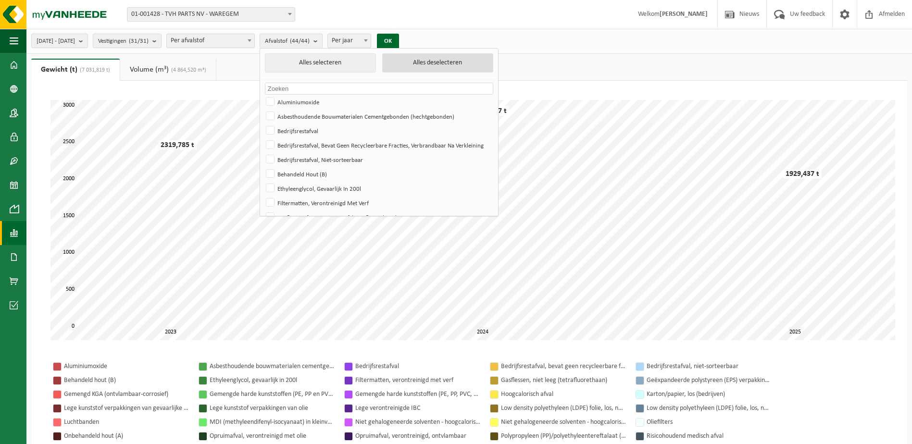
checkbox input "false"
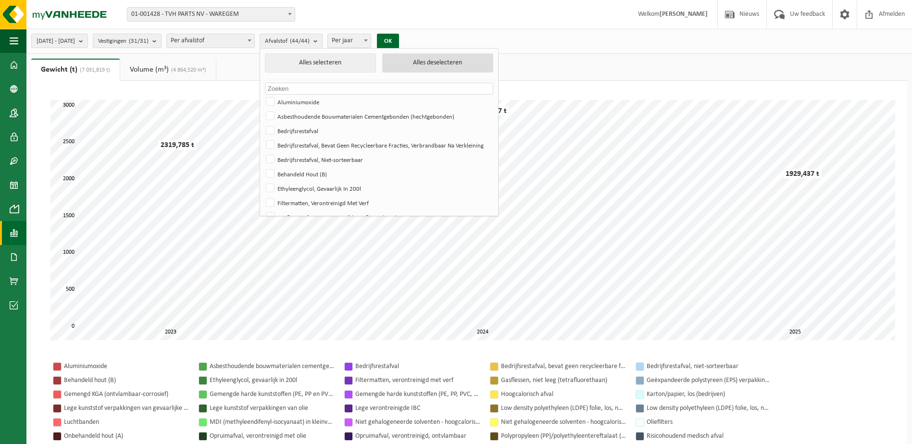
checkbox input "false"
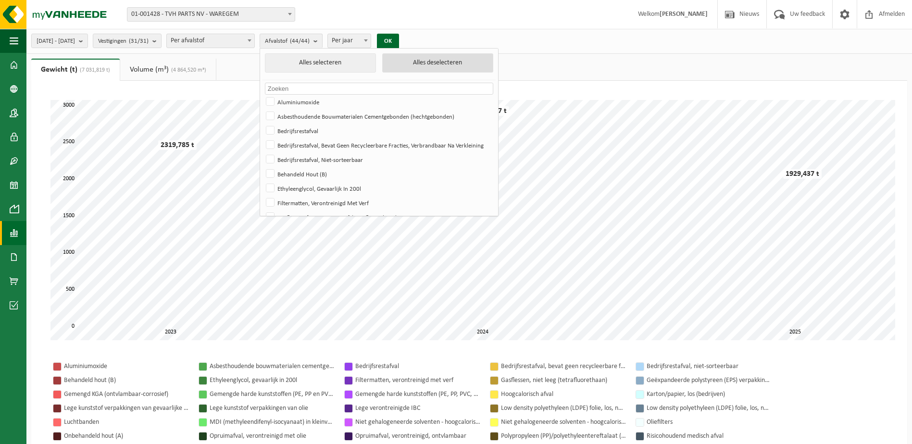
checkbox input "false"
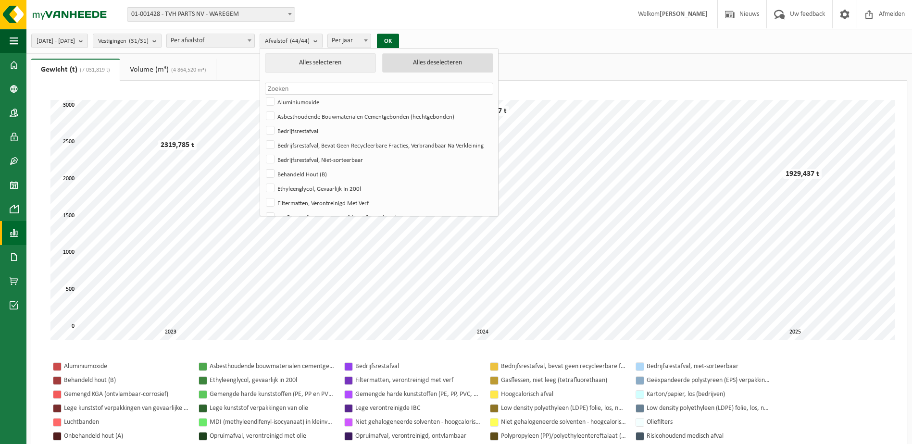
checkbox input "false"
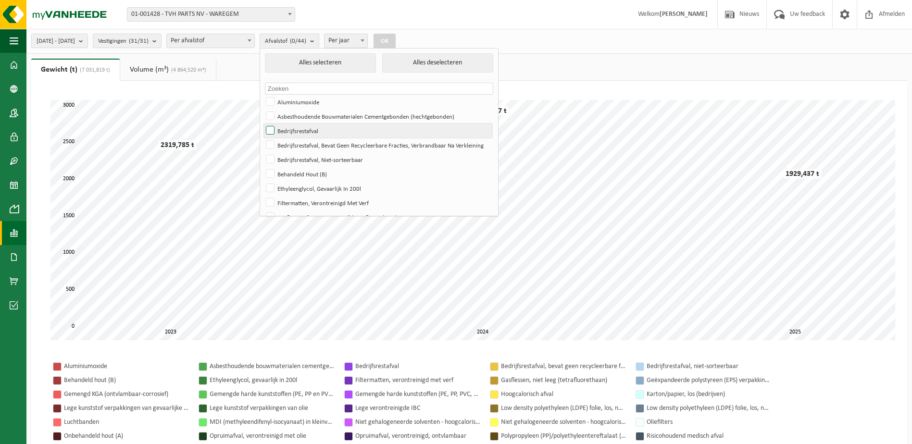
click at [293, 127] on label "Bedrijfsrestafval" at bounding box center [378, 131] width 228 height 14
click at [263, 124] on input "Bedrijfsrestafval" at bounding box center [262, 123] width 0 height 0
checkbox input "true"
click at [294, 140] on label "Bedrijfsrestafval, Bevat Geen Recycleerbare Fracties, Verbrandbaar Na Verkleini…" at bounding box center [378, 145] width 228 height 14
click at [263, 138] on input "Bedrijfsrestafval, Bevat Geen Recycleerbare Fracties, Verbrandbaar Na Verkleini…" at bounding box center [262, 138] width 0 height 0
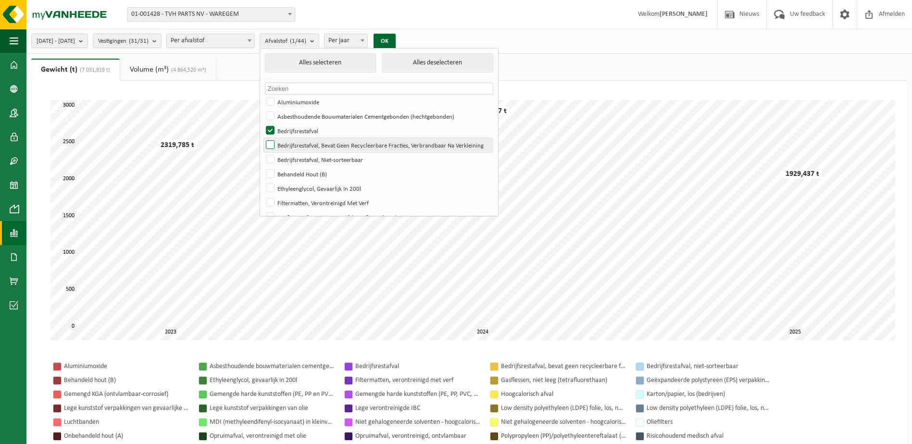
checkbox input "true"
click at [295, 155] on label "Bedrijfsrestafval, Niet-sorteerbaar" at bounding box center [378, 159] width 228 height 14
click at [263, 152] on input "Bedrijfsrestafval, Niet-sorteerbaar" at bounding box center [262, 152] width 0 height 0
checkbox input "true"
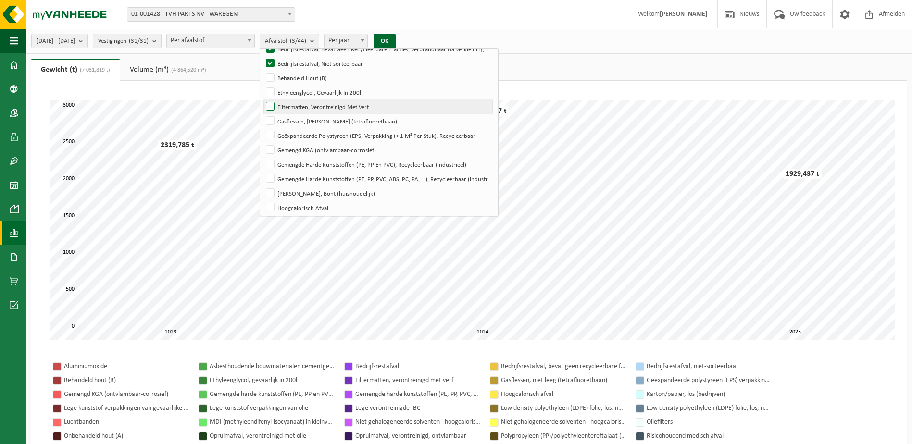
scroll to position [144, 0]
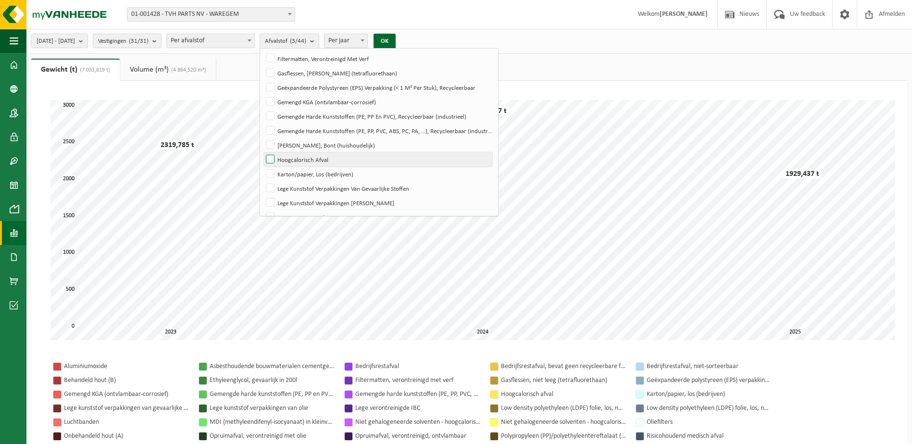
click at [295, 157] on label "Hoogcalorisch Afval" at bounding box center [378, 159] width 228 height 14
click at [263, 152] on input "Hoogcalorisch Afval" at bounding box center [262, 152] width 0 height 0
checkbox input "true"
click at [396, 38] on button "OK" at bounding box center [385, 41] width 22 height 15
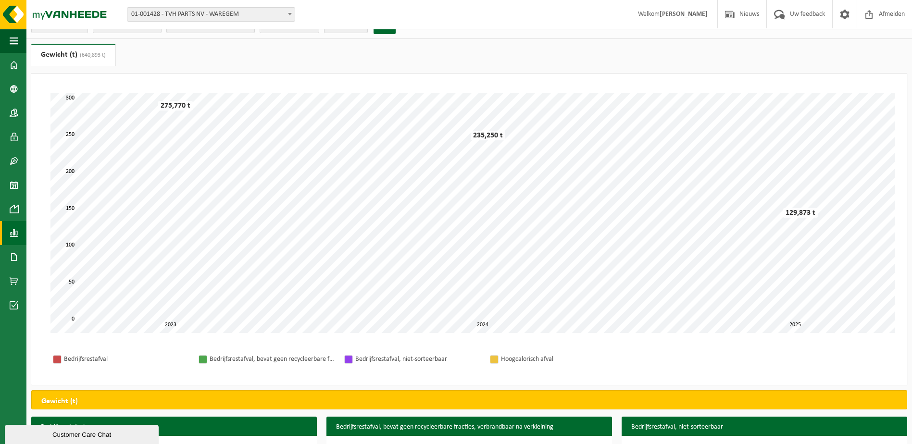
scroll to position [0, 0]
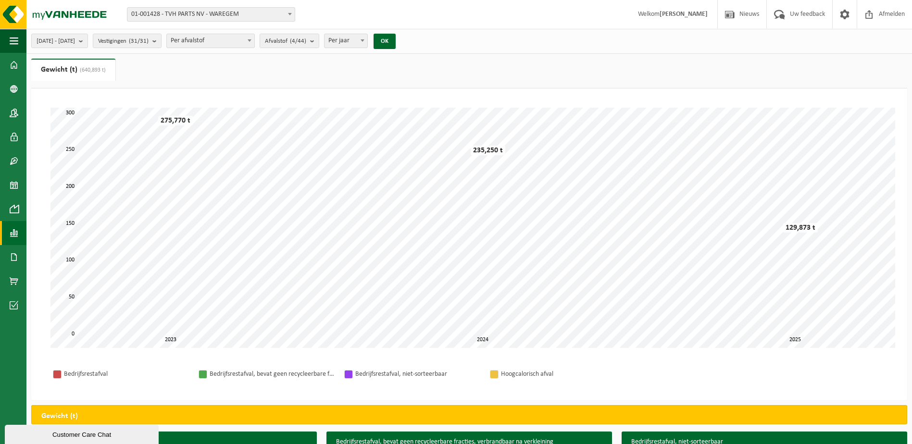
click at [365, 40] on b at bounding box center [363, 40] width 4 height 2
click at [396, 40] on button "OK" at bounding box center [385, 41] width 22 height 15
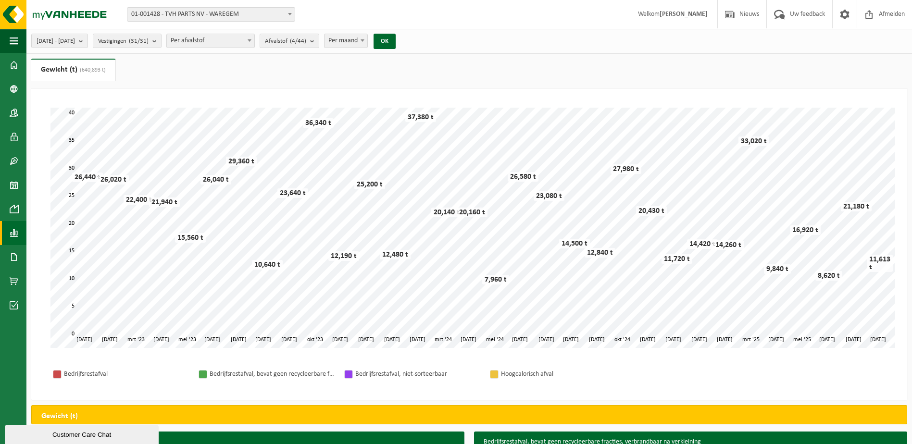
click at [367, 39] on span at bounding box center [363, 40] width 10 height 13
select select "3"
click at [396, 40] on button "OK" at bounding box center [385, 41] width 22 height 15
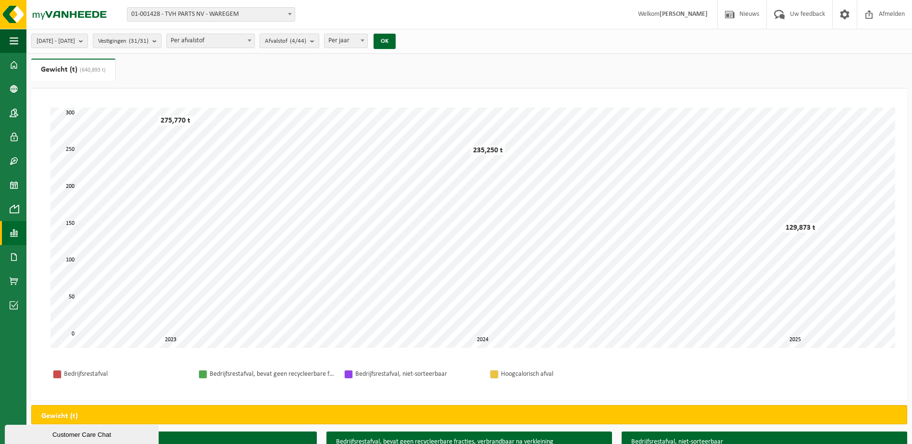
click at [319, 40] on b "submit" at bounding box center [314, 40] width 9 height 13
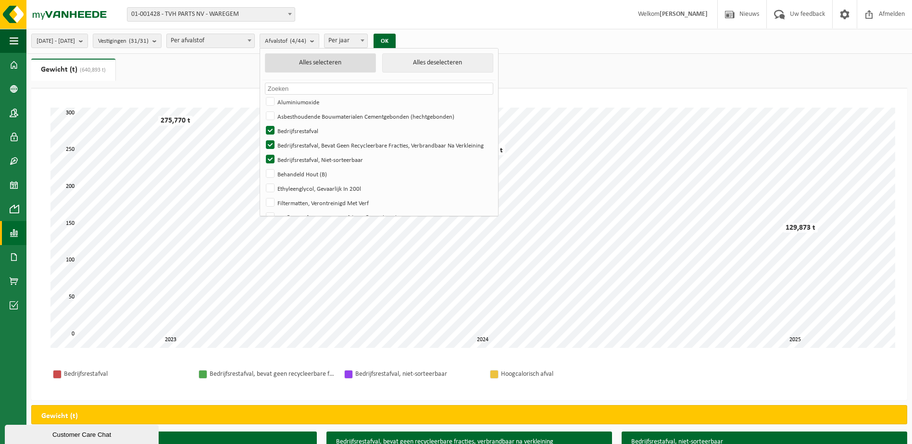
click at [338, 61] on button "Alles selecteren" at bounding box center [320, 62] width 111 height 19
checkbox input "true"
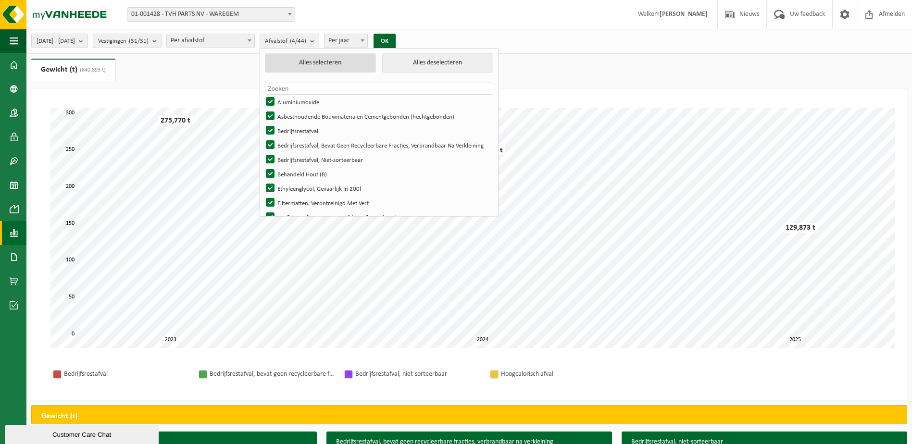
checkbox input "true"
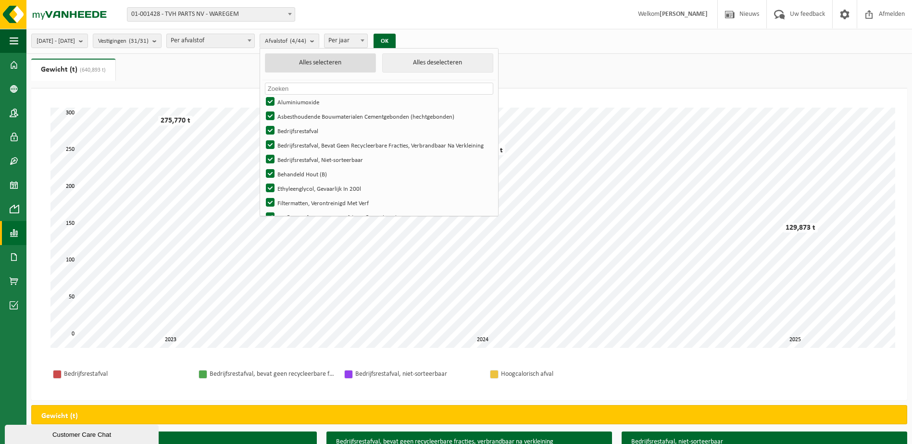
checkbox input "true"
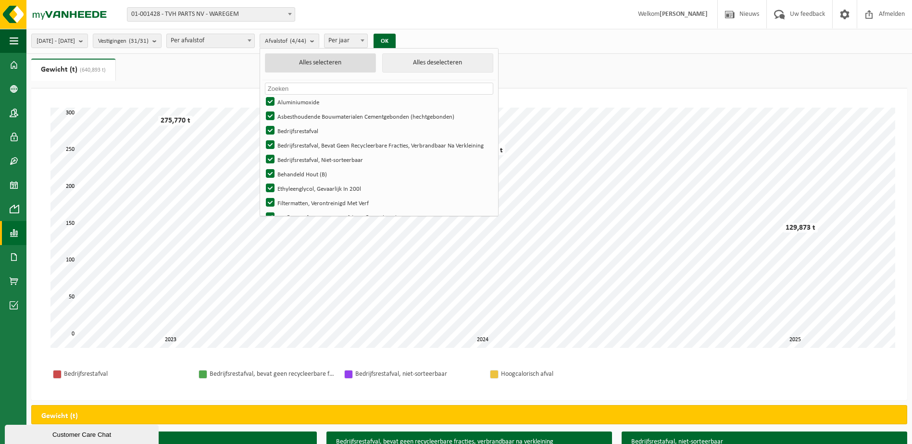
checkbox input "true"
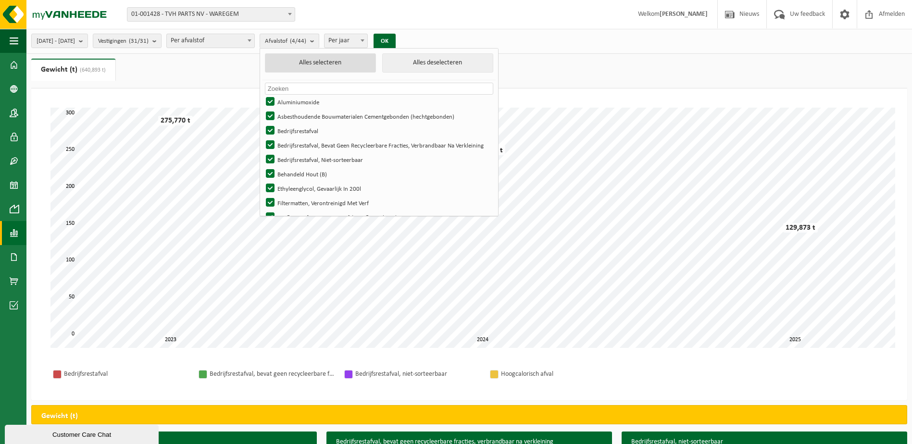
checkbox input "true"
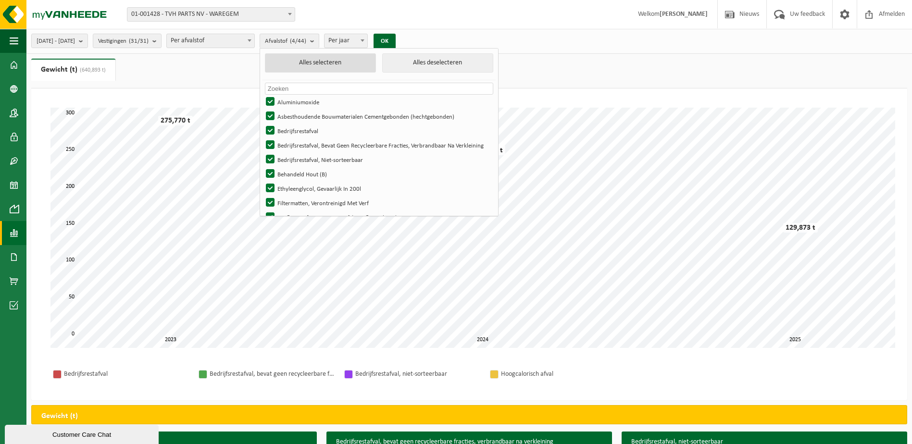
checkbox input "true"
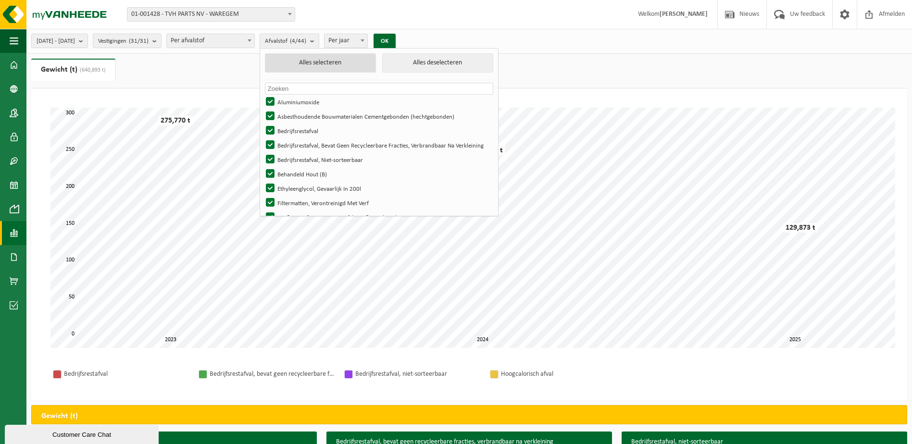
checkbox input "true"
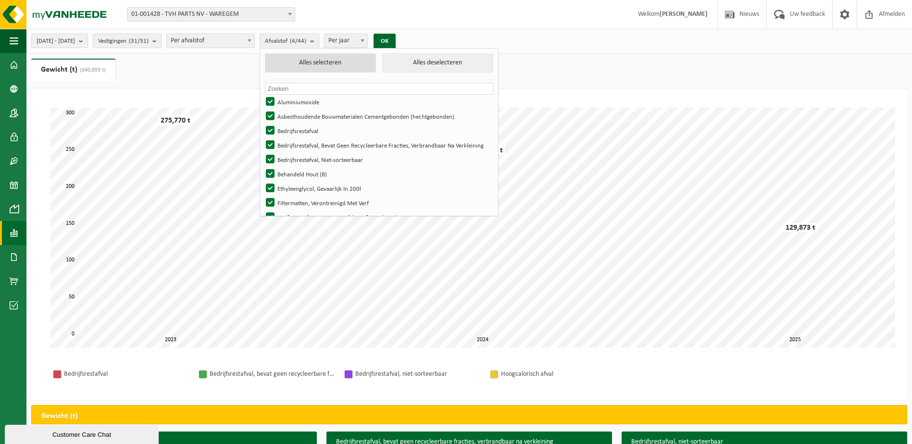
checkbox input "true"
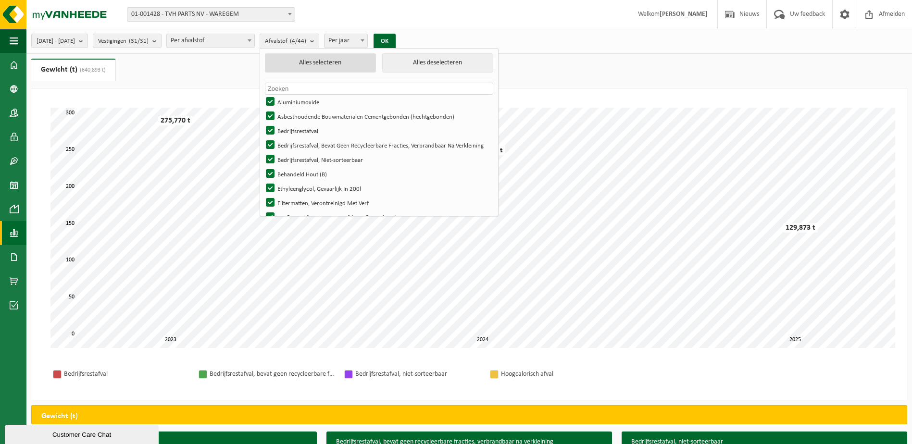
checkbox input "true"
click at [399, 37] on button "OK" at bounding box center [388, 41] width 22 height 15
